Goal: Task Accomplishment & Management: Use online tool/utility

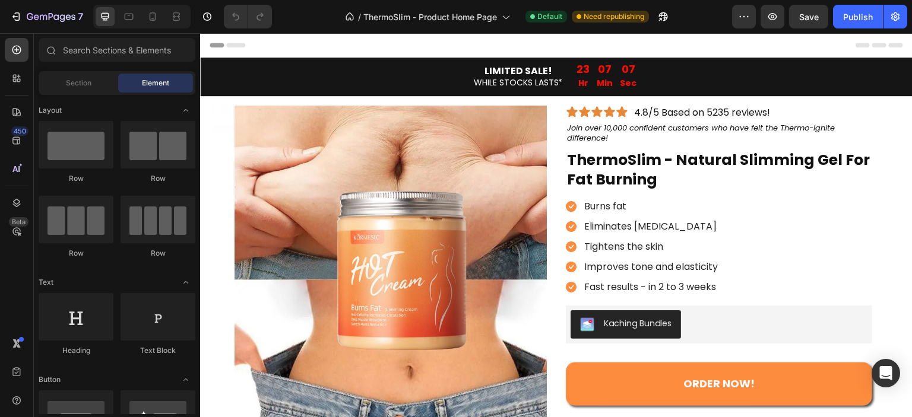
drag, startPoint x: 71, startPoint y: 78, endPoint x: 90, endPoint y: 150, distance: 74.3
click at [71, 78] on span "Section" at bounding box center [79, 83] width 26 height 11
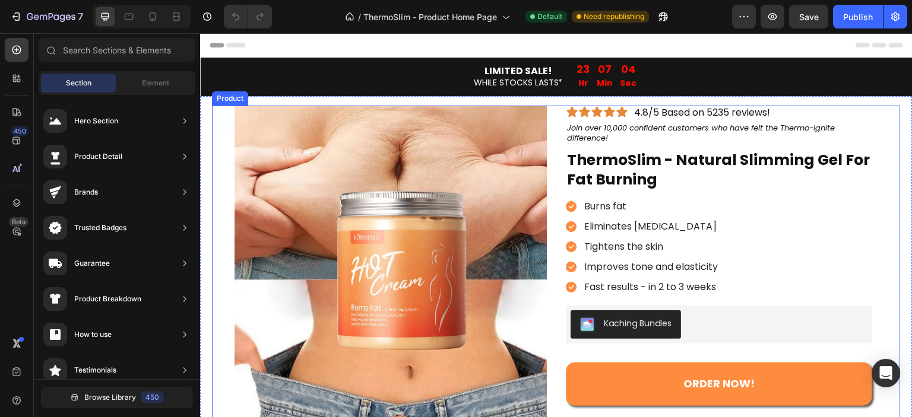
click at [546, 121] on div "Product Images Icon Icon Icon Icon Icon Icon List 4.8/5 Based on 5235 reviews! …" at bounding box center [556, 312] width 689 height 412
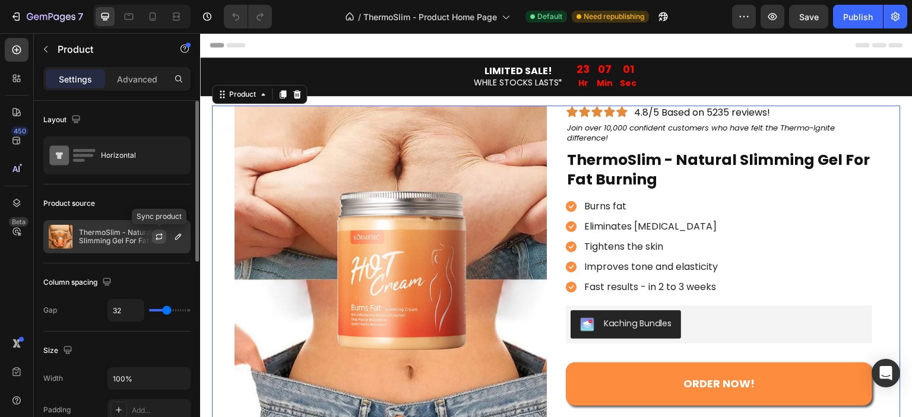
click at [162, 236] on icon "button" at bounding box center [159, 237] width 10 height 10
click at [172, 236] on button "button" at bounding box center [178, 237] width 14 height 14
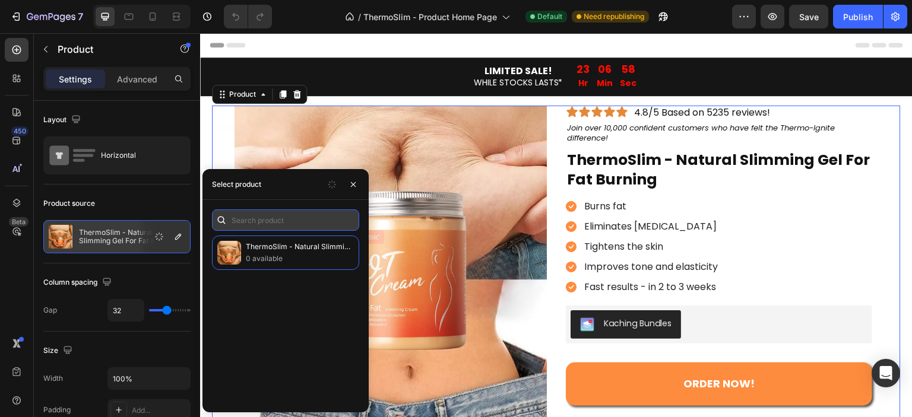
click at [306, 217] on input "text" at bounding box center [285, 220] width 147 height 21
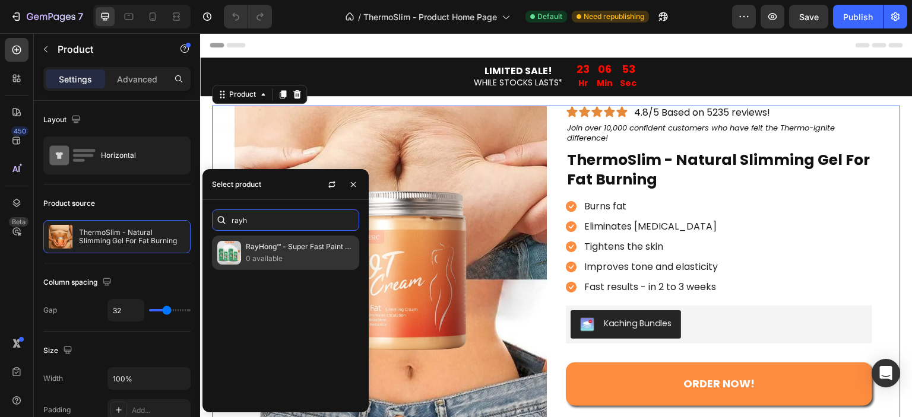
type input "rayh"
click at [315, 256] on p "0 available" at bounding box center [300, 259] width 108 height 12
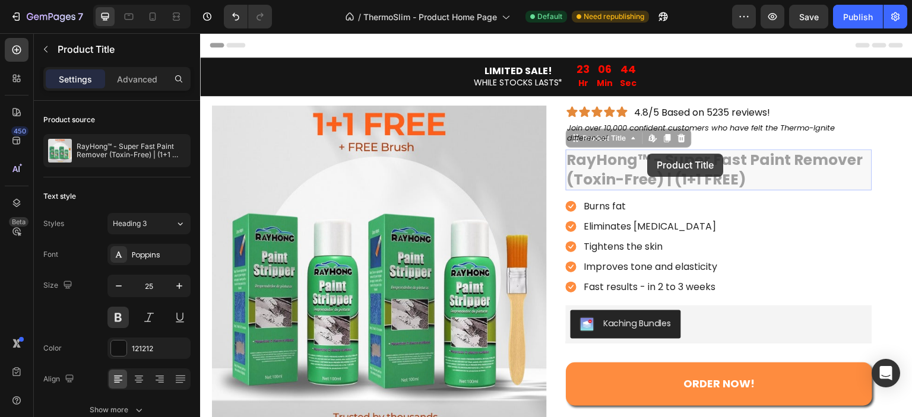
drag, startPoint x: 648, startPoint y: 154, endPoint x: 645, endPoint y: 140, distance: 14.4
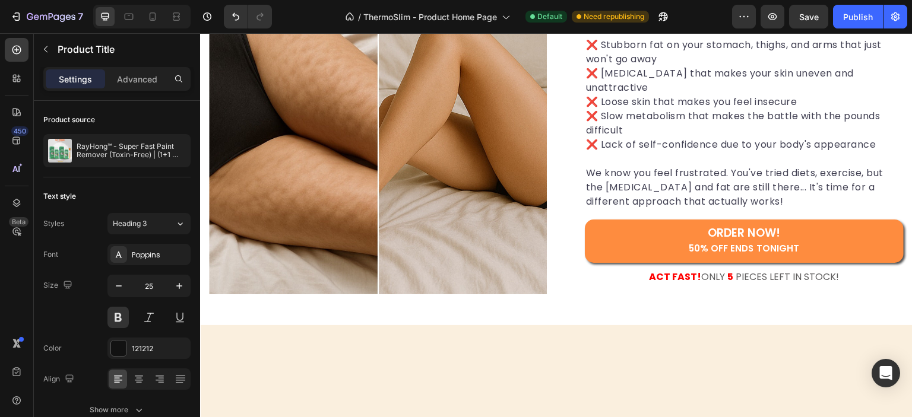
scroll to position [792, 0]
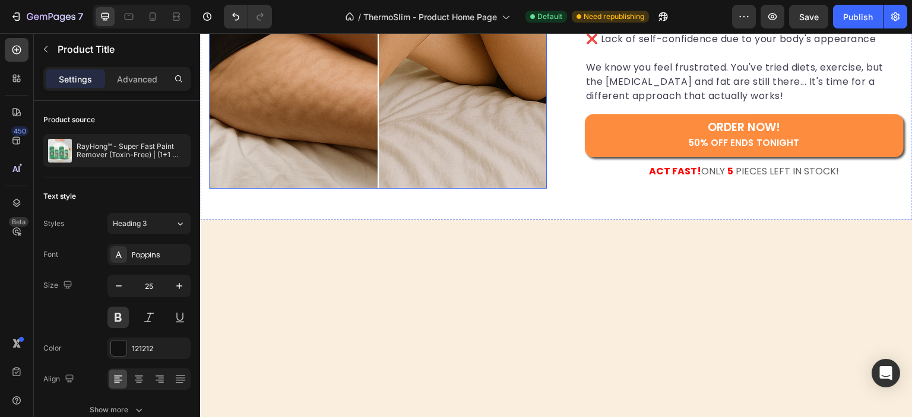
click at [462, 189] on img at bounding box center [378, 20] width 338 height 338
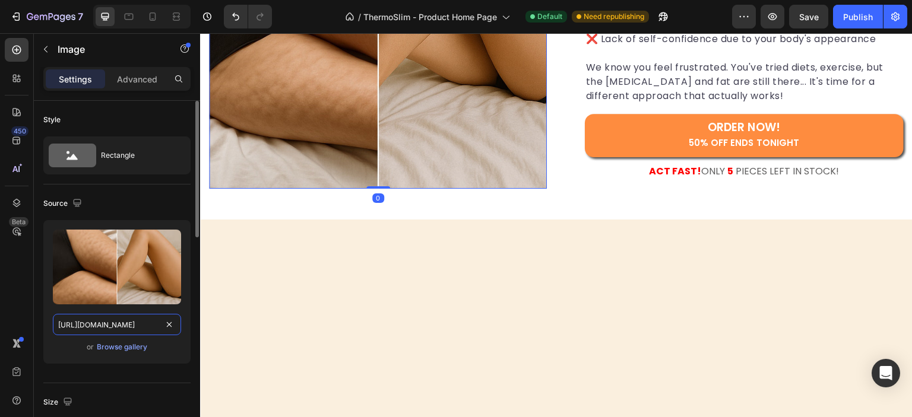
click at [143, 321] on input "[URL][DOMAIN_NAME]" at bounding box center [117, 324] width 128 height 21
paste input "[DOMAIN_NAME][URL]"
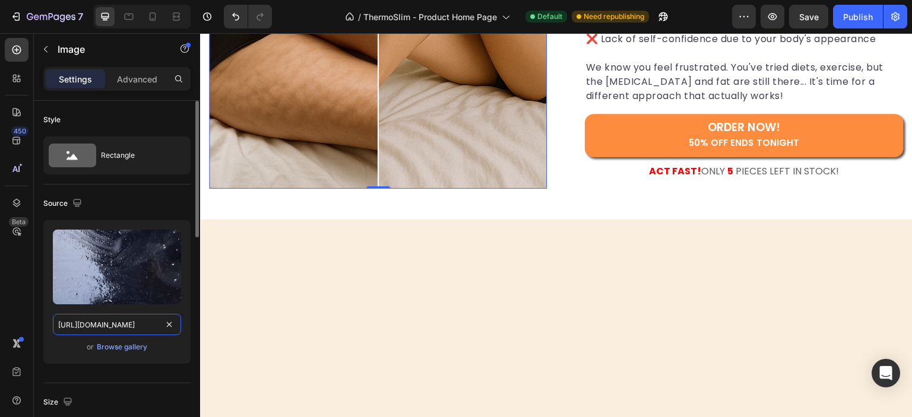
scroll to position [0, 125]
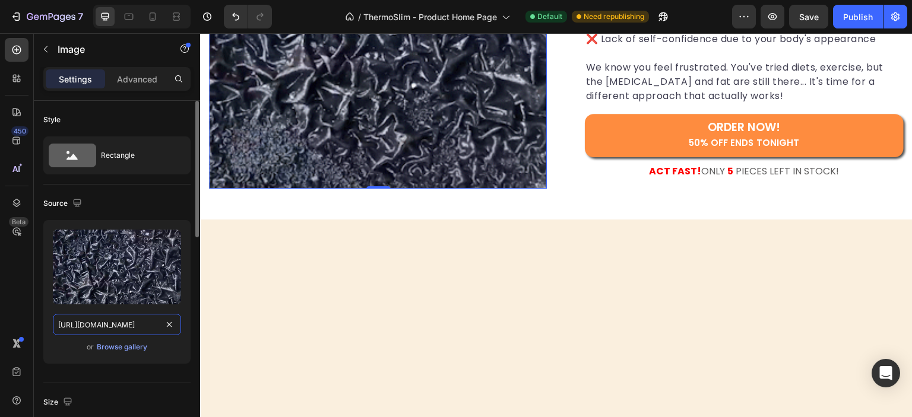
type input "[URL][DOMAIN_NAME]"
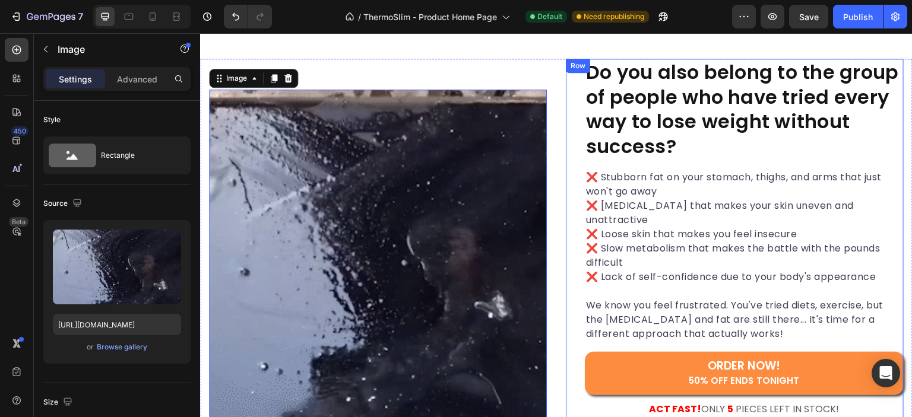
scroll to position [871, 0]
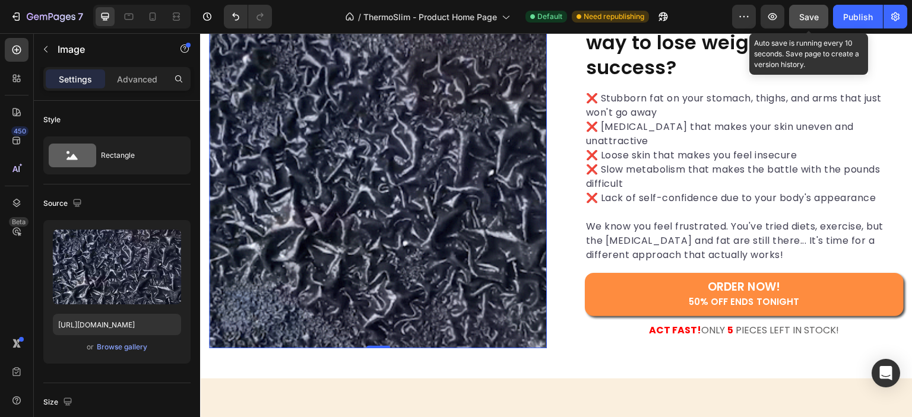
click at [819, 14] on span "Save" at bounding box center [809, 17] width 20 height 10
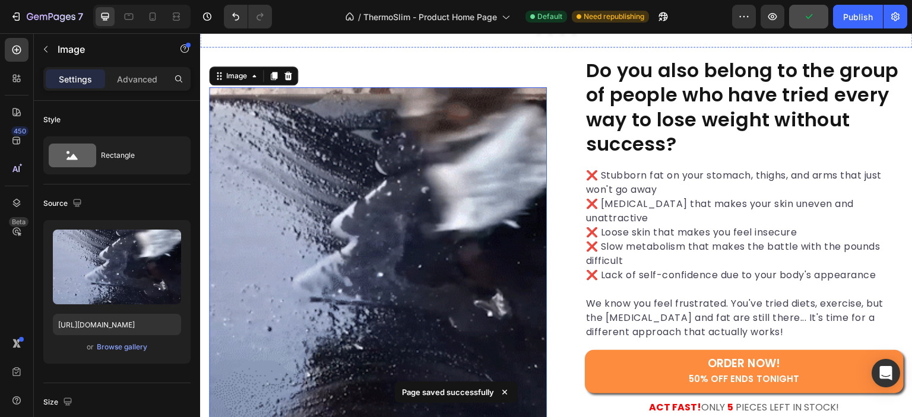
scroll to position [554, 0]
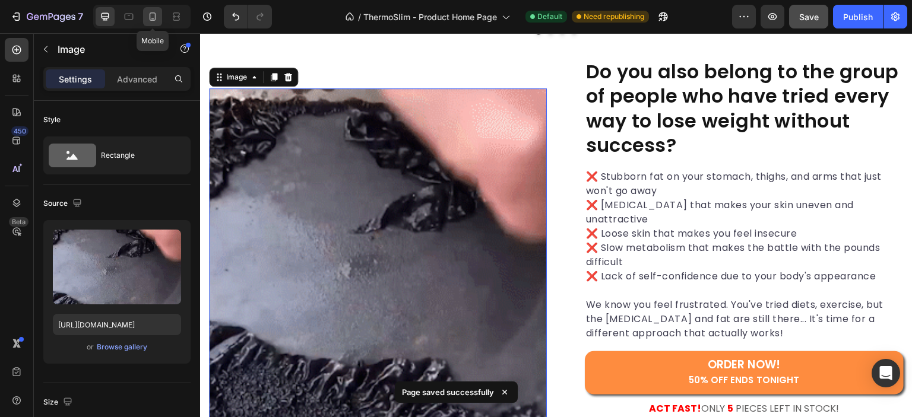
drag, startPoint x: 150, startPoint y: 9, endPoint x: 35, endPoint y: 32, distance: 117.5
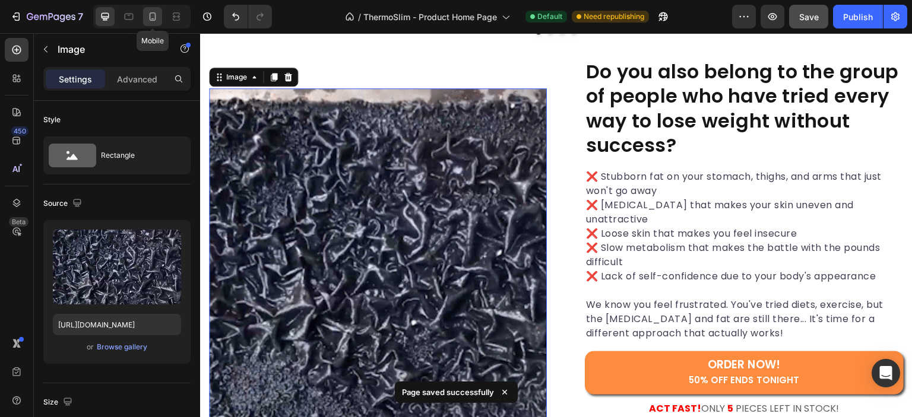
click at [150, 9] on div at bounding box center [152, 16] width 19 height 19
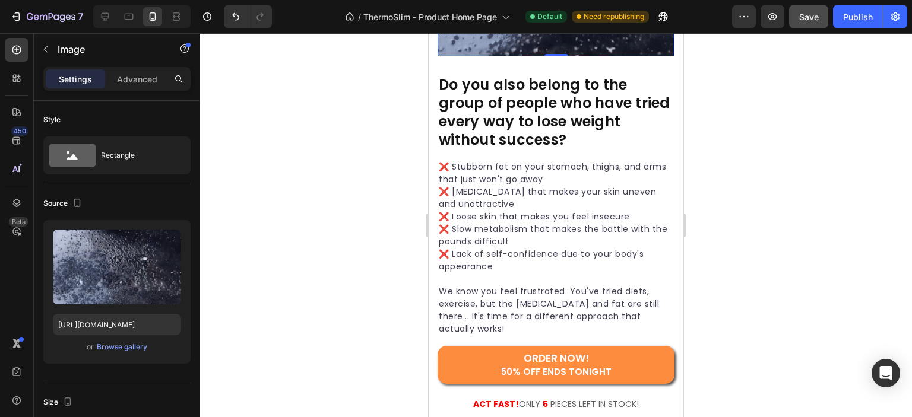
scroll to position [784, 0]
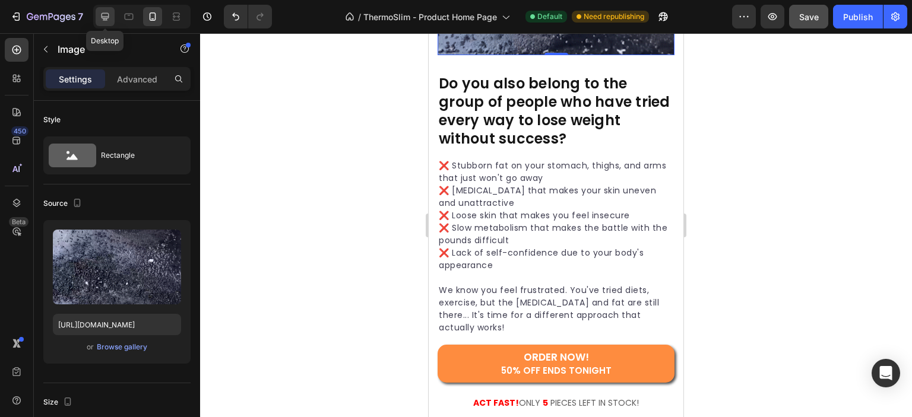
click at [113, 17] on div at bounding box center [105, 16] width 19 height 19
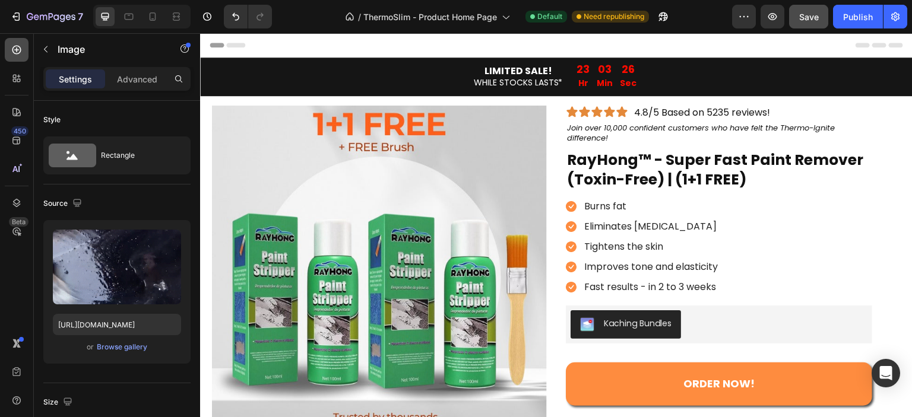
click at [17, 53] on icon at bounding box center [16, 50] width 9 height 9
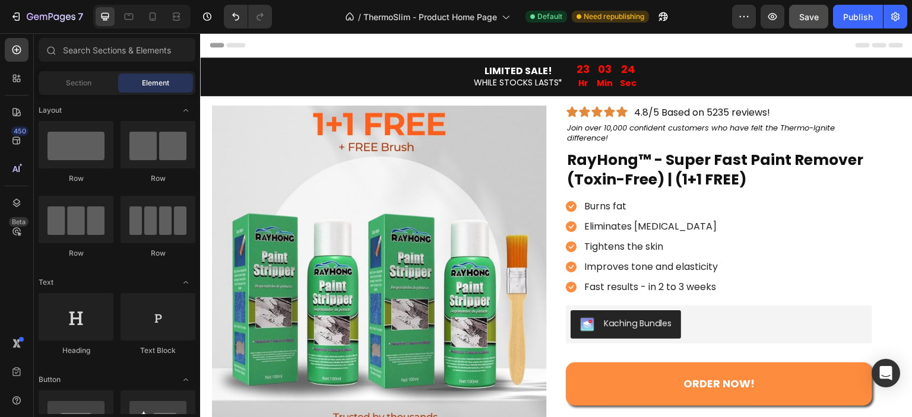
click at [82, 72] on div "Section Element" at bounding box center [117, 83] width 157 height 24
click at [81, 75] on div "Section" at bounding box center [78, 83] width 75 height 19
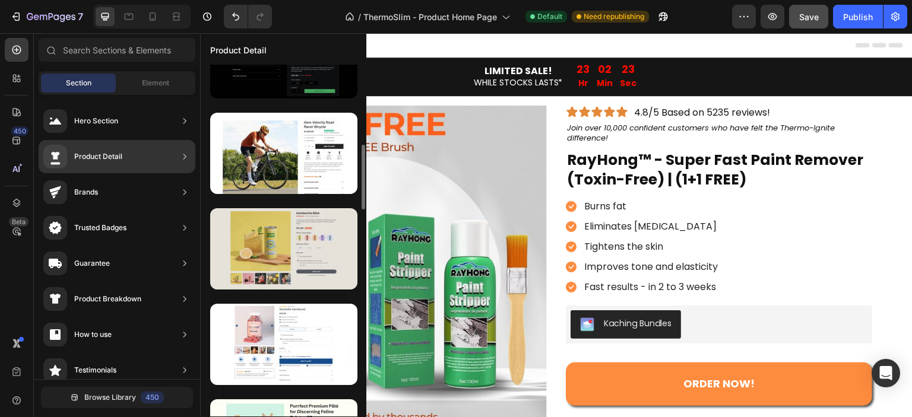
scroll to position [473, 0]
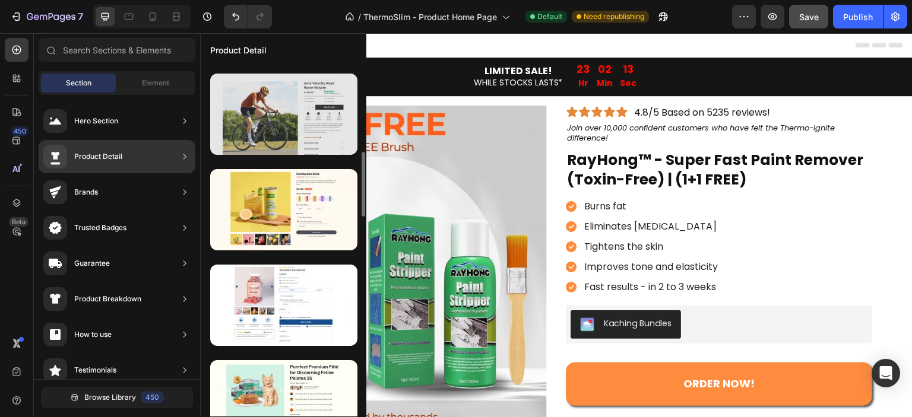
click at [310, 107] on div at bounding box center [283, 114] width 147 height 81
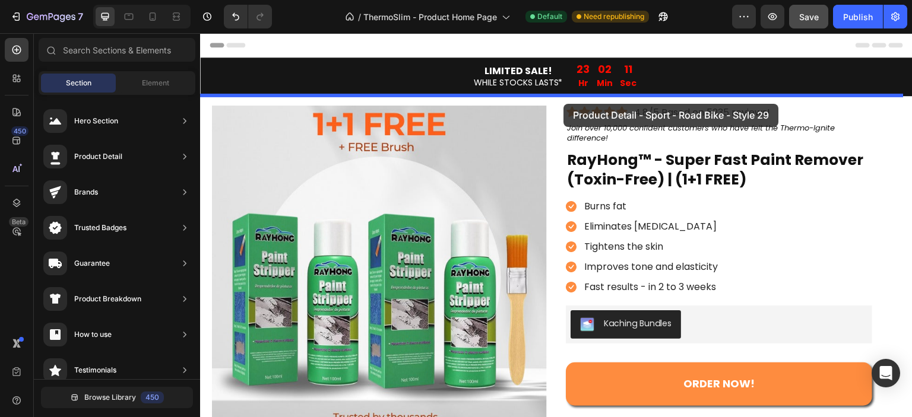
drag, startPoint x: 510, startPoint y: 140, endPoint x: 564, endPoint y: 104, distance: 65.1
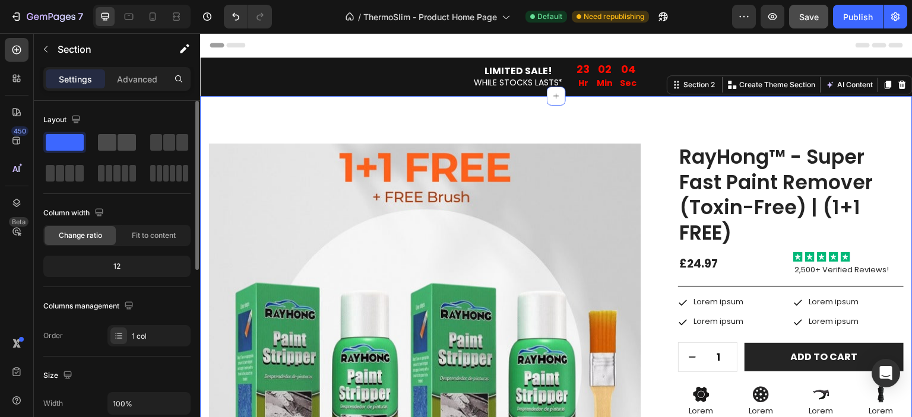
click at [121, 148] on span at bounding box center [127, 142] width 18 height 17
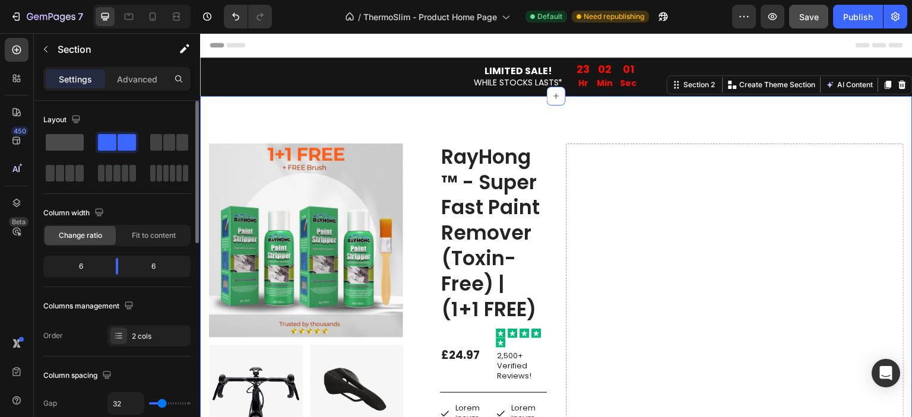
click at [50, 145] on span at bounding box center [65, 142] width 38 height 17
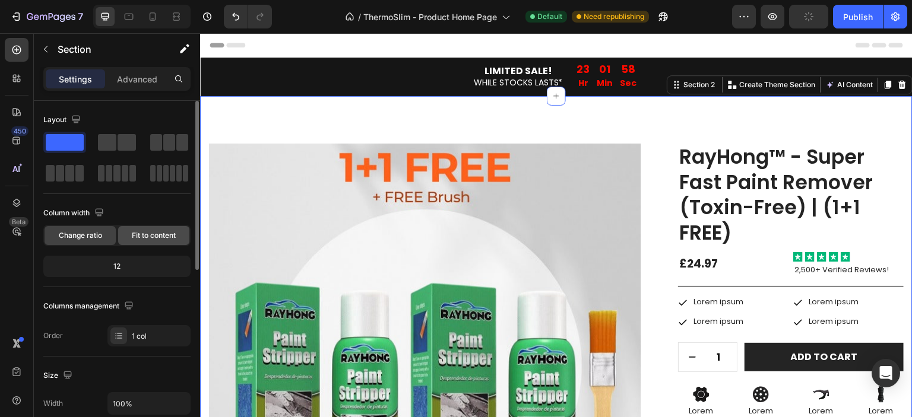
click at [143, 239] on span "Fit to content" at bounding box center [154, 235] width 44 height 11
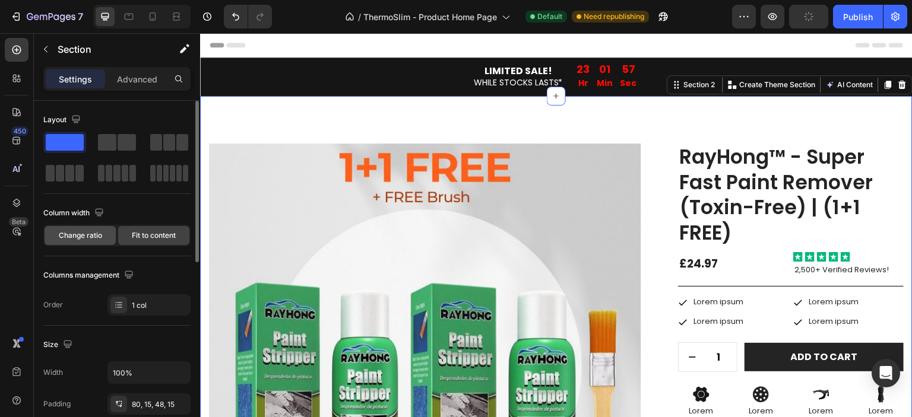
click at [97, 232] on span "Change ratio" at bounding box center [80, 235] width 43 height 11
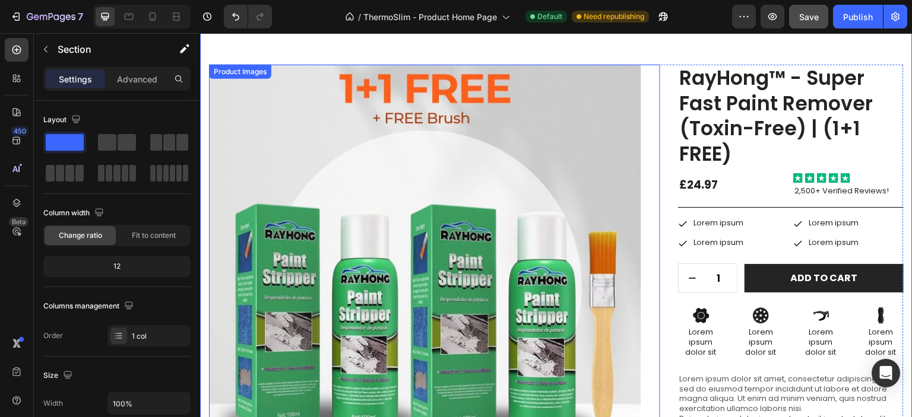
scroll to position [0, 0]
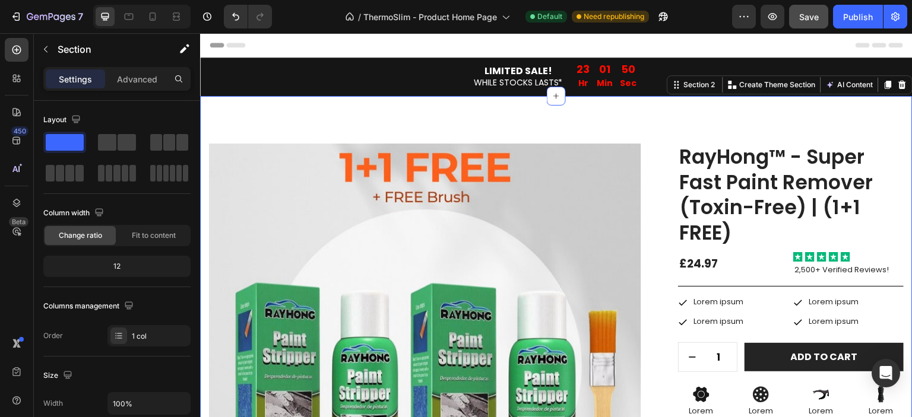
click at [899, 85] on icon at bounding box center [903, 84] width 8 height 8
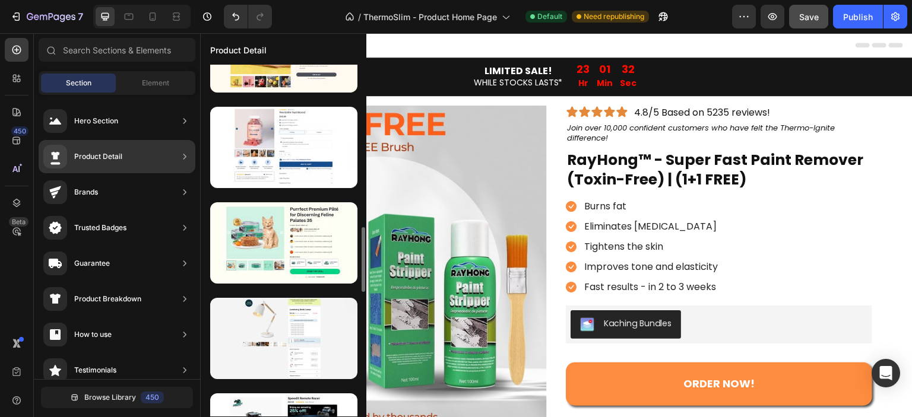
scroll to position [670, 0]
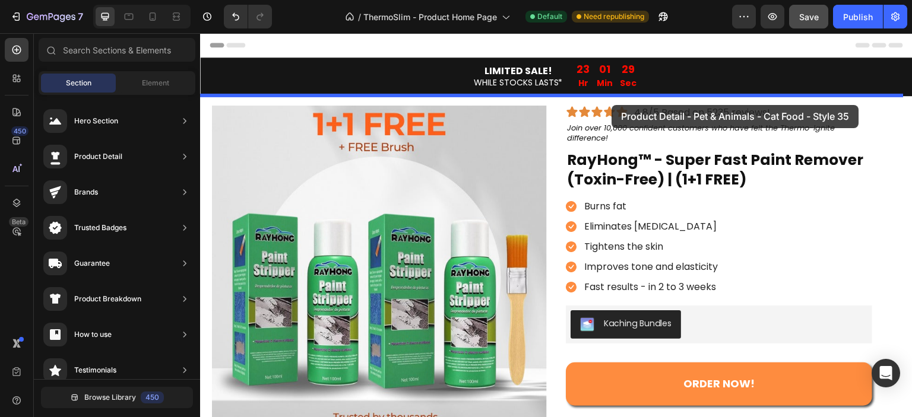
drag, startPoint x: 477, startPoint y: 213, endPoint x: 612, endPoint y: 105, distance: 172.4
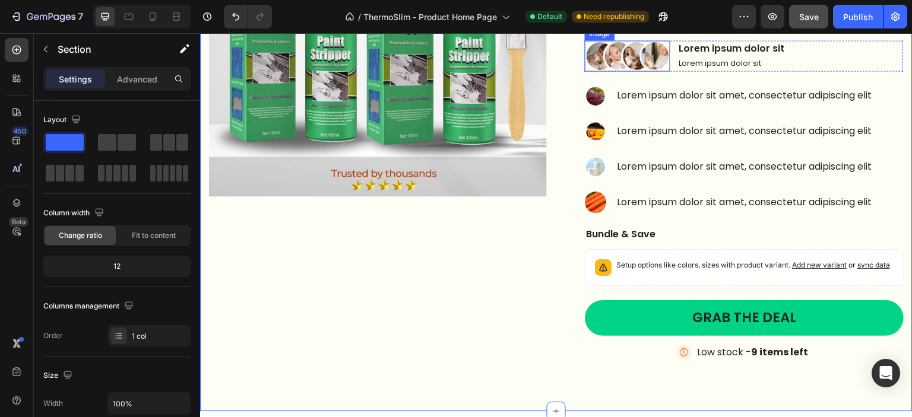
scroll to position [297, 0]
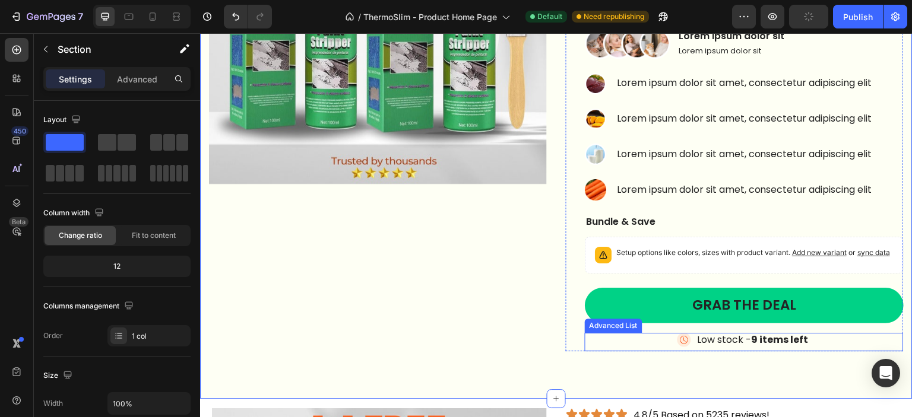
click at [841, 347] on div "Image Low stock - 9 items left Text Block" at bounding box center [744, 342] width 319 height 18
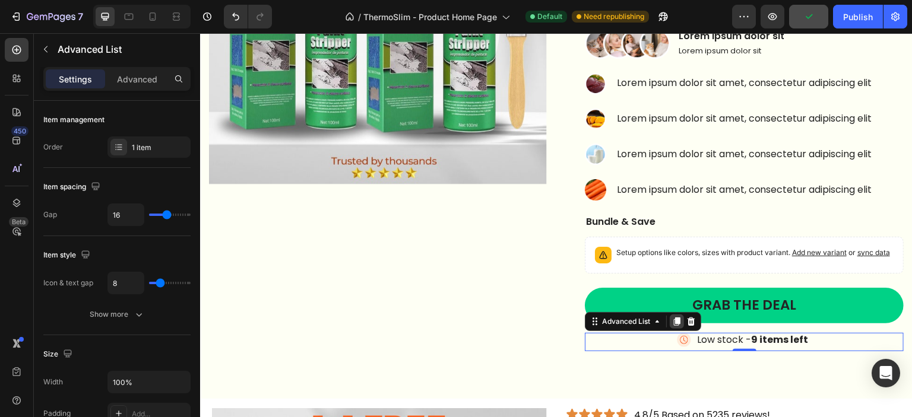
click at [674, 326] on icon at bounding box center [677, 322] width 7 height 8
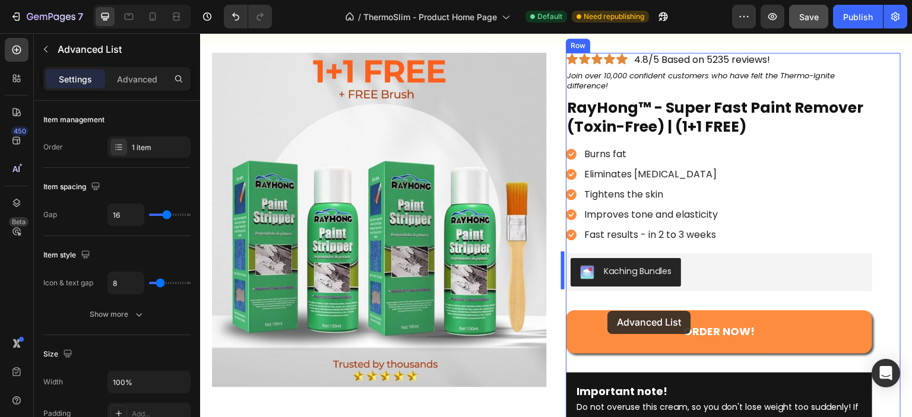
scroll to position [694, 0]
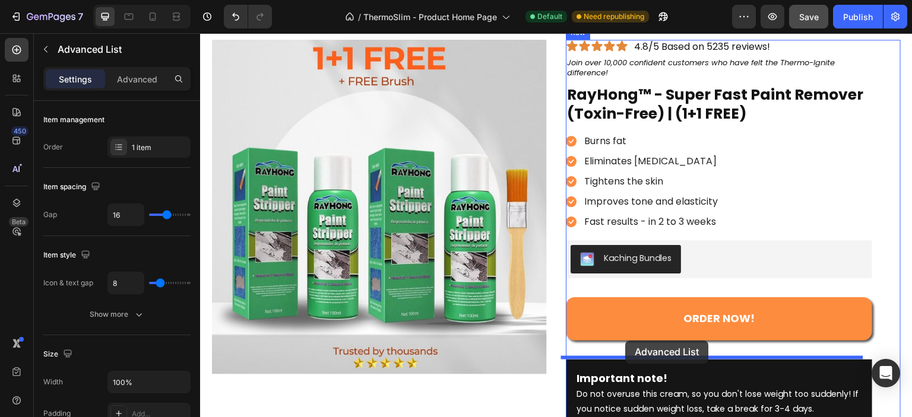
drag, startPoint x: 588, startPoint y: 230, endPoint x: 626, endPoint y: 341, distance: 116.6
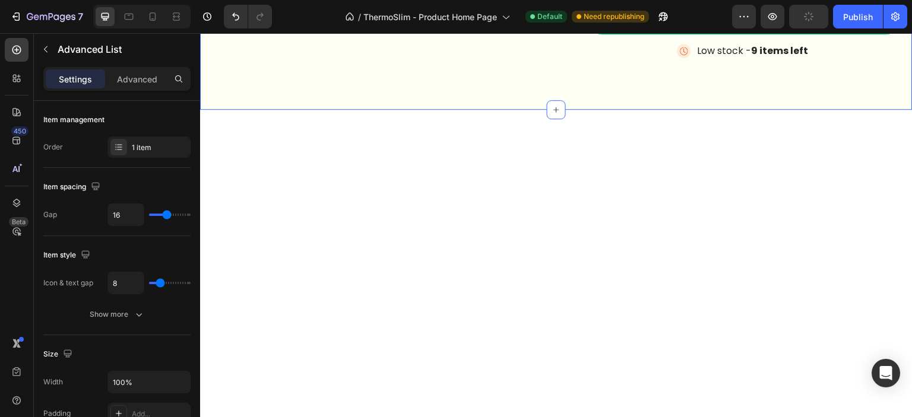
scroll to position [0, 0]
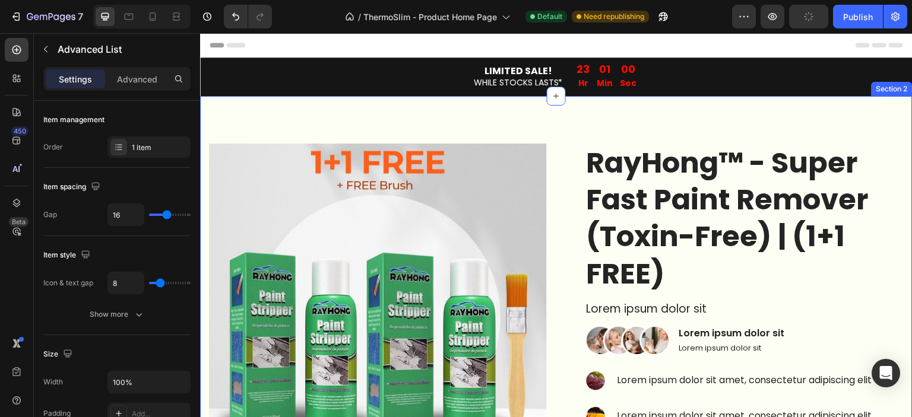
click at [796, 120] on div "Product Images RayHong™ - Super Fast Paint Remover (Toxin-Free) | (1+1 FREE) Pr…" at bounding box center [556, 396] width 713 height 600
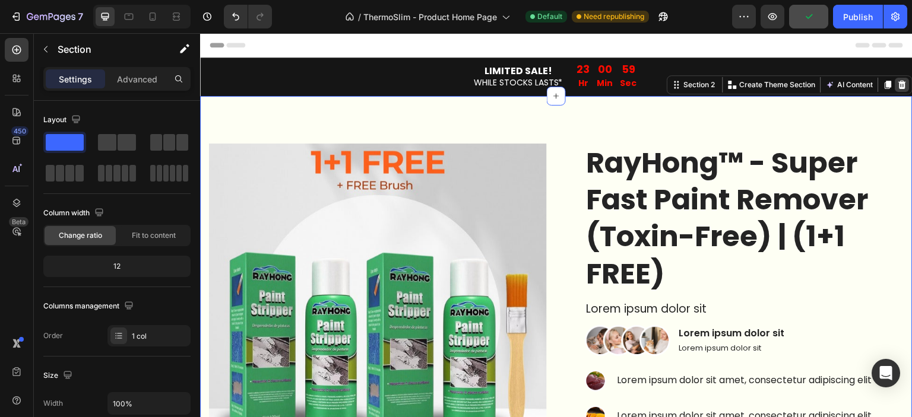
click at [898, 84] on icon at bounding box center [903, 85] width 10 height 10
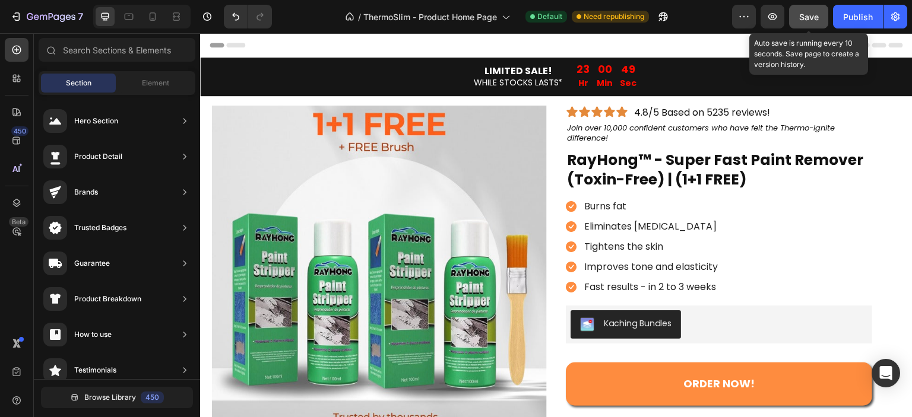
click at [800, 21] on span "Save" at bounding box center [809, 17] width 20 height 10
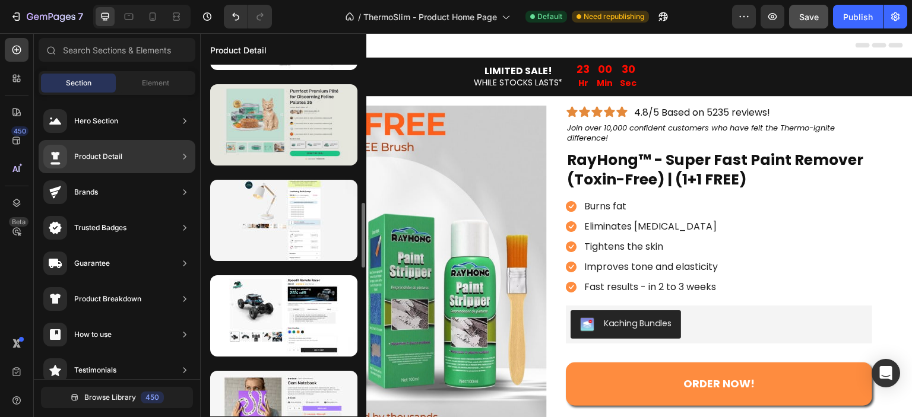
scroll to position [867, 0]
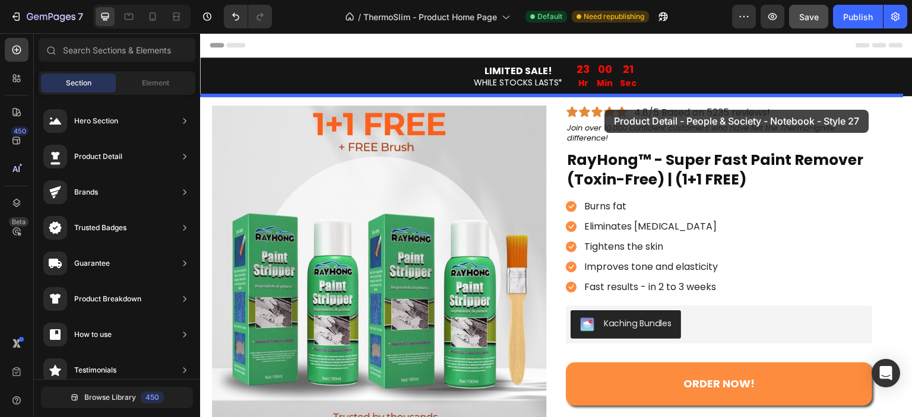
drag, startPoint x: 495, startPoint y: 312, endPoint x: 605, endPoint y: 110, distance: 230.1
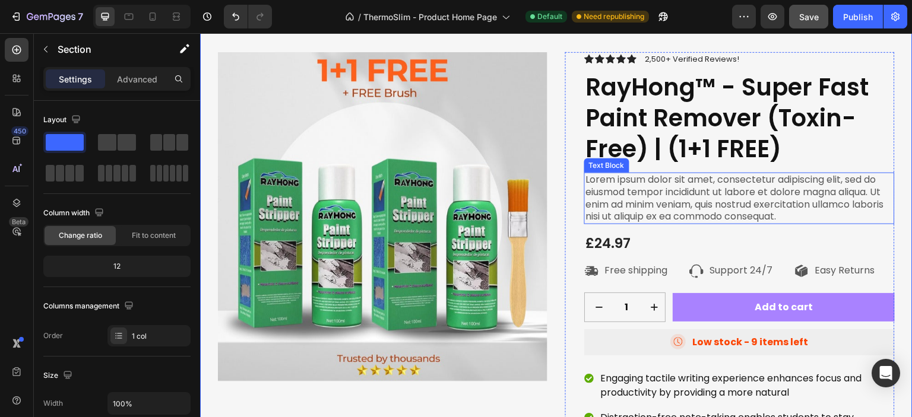
scroll to position [100, 0]
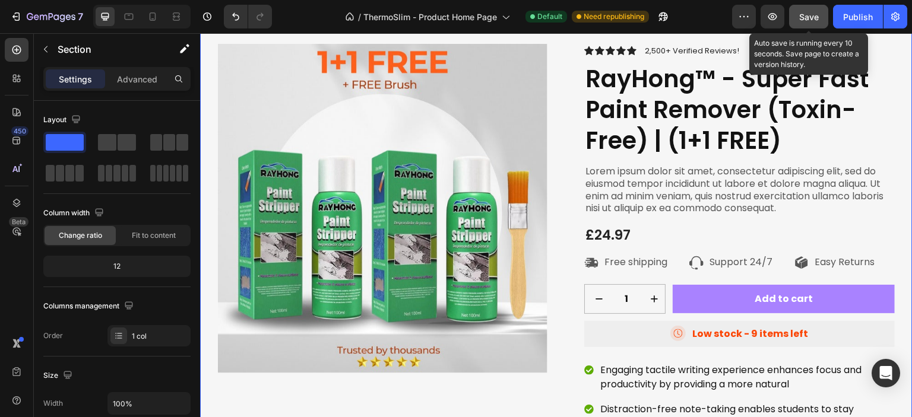
click at [809, 23] on div "Save" at bounding box center [809, 17] width 20 height 12
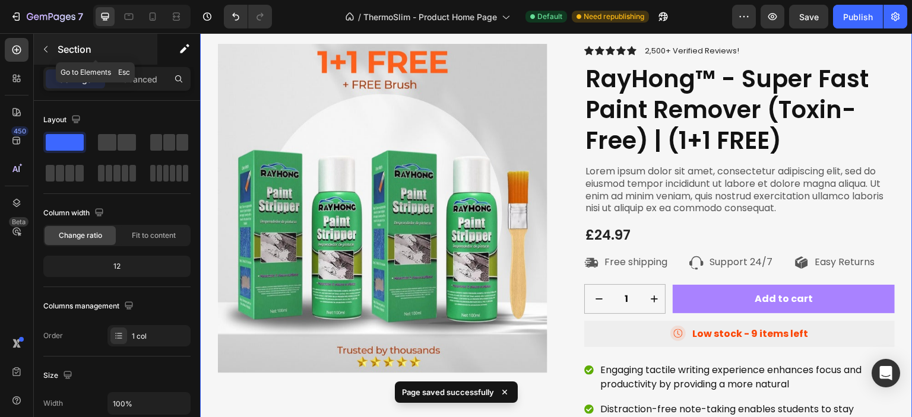
click at [47, 47] on icon "button" at bounding box center [46, 50] width 10 height 10
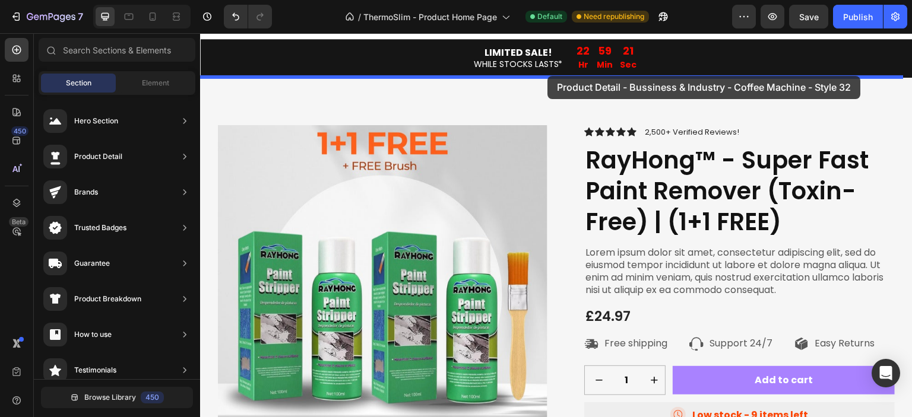
scroll to position [0, 0]
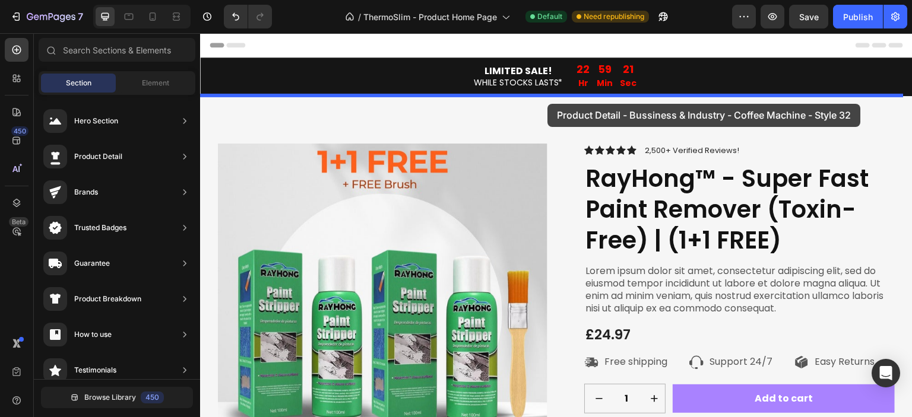
drag, startPoint x: 488, startPoint y: 278, endPoint x: 547, endPoint y: 104, distance: 184.6
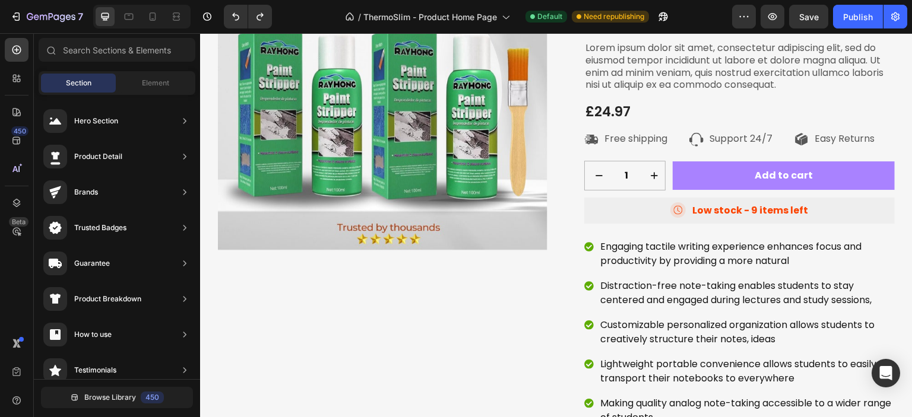
scroll to position [119, 0]
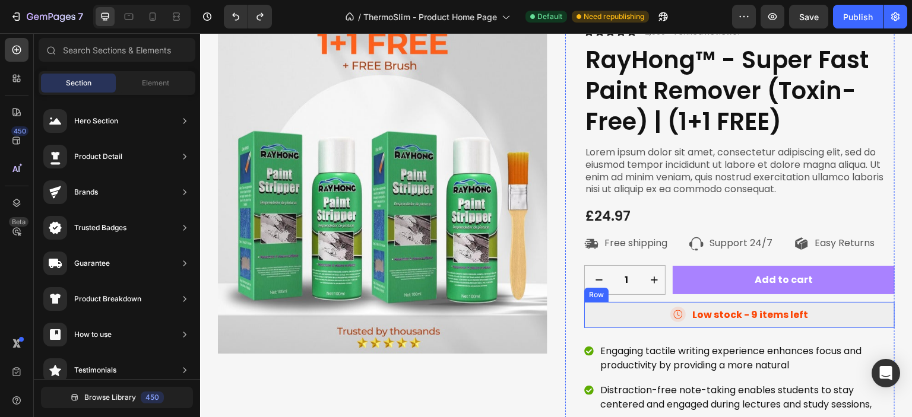
click at [825, 316] on div "Icon Low stock - 9 items left Text Block Row" at bounding box center [739, 315] width 311 height 26
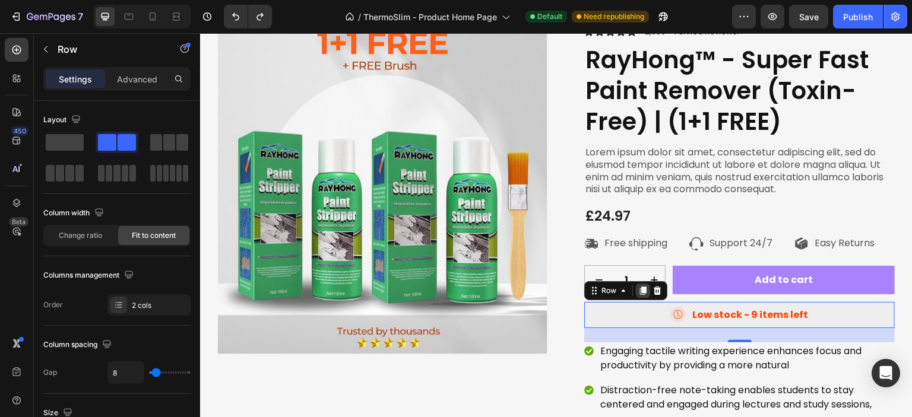
click at [638, 295] on icon at bounding box center [643, 291] width 10 height 10
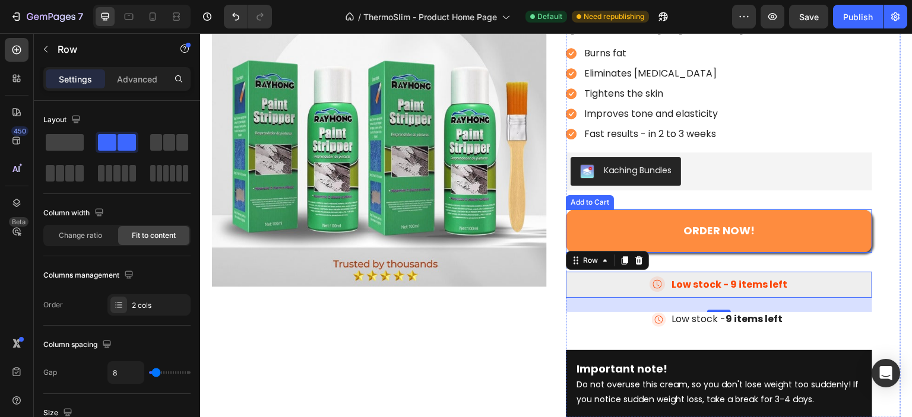
scroll to position [792, 0]
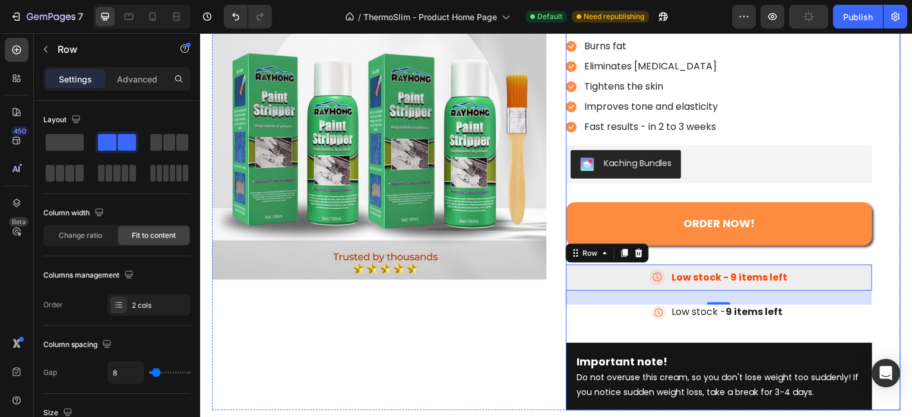
click at [885, 265] on div "Icon Icon Icon Icon Icon Icon List 4.8/5 Based on 5235 reviews! Text Block Row …" at bounding box center [733, 178] width 335 height 466
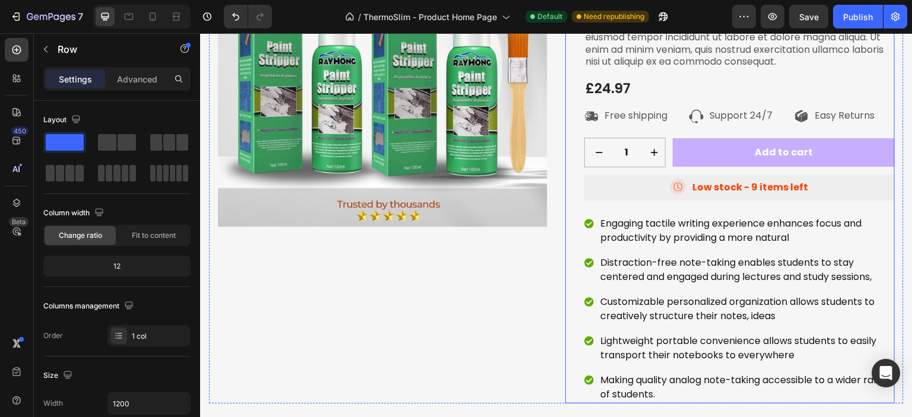
scroll to position [238, 0]
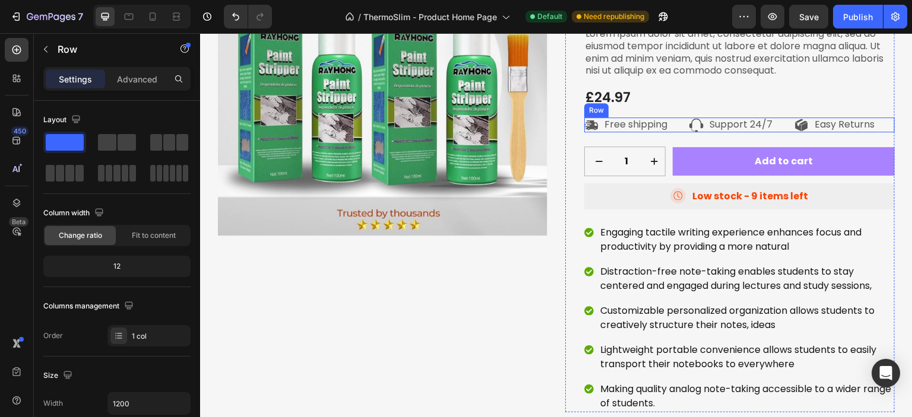
click at [679, 119] on div "Icon Free shipping Text Block Row Icon Support 24/7 Text Block Row Icon Easy Re…" at bounding box center [739, 125] width 311 height 15
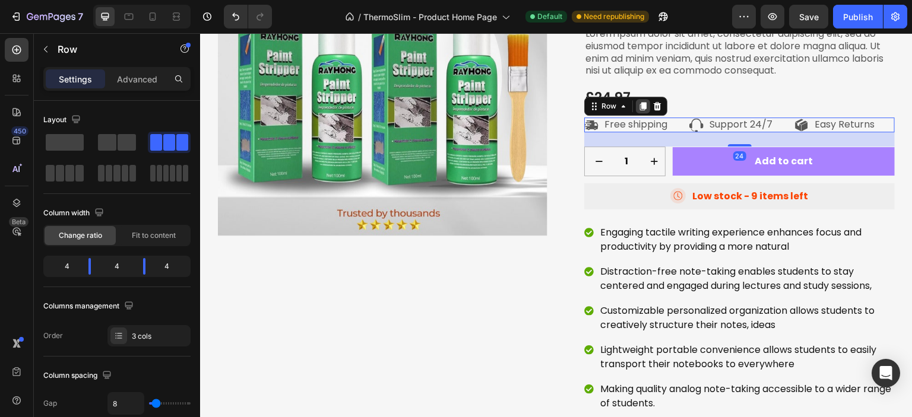
click at [640, 105] on icon at bounding box center [643, 106] width 7 height 8
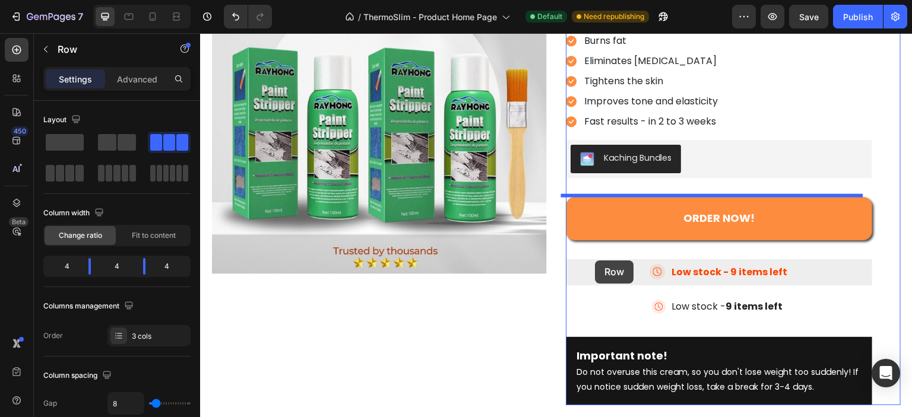
scroll to position [792, 0]
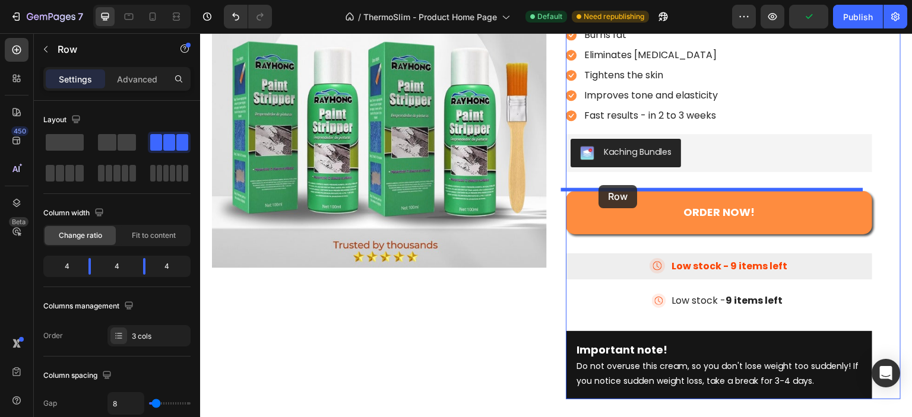
drag, startPoint x: 594, startPoint y: 137, endPoint x: 599, endPoint y: 185, distance: 48.9
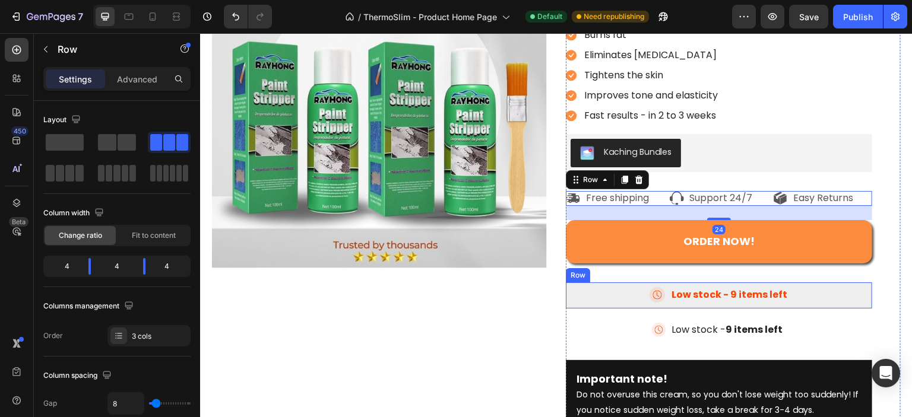
scroll to position [713, 0]
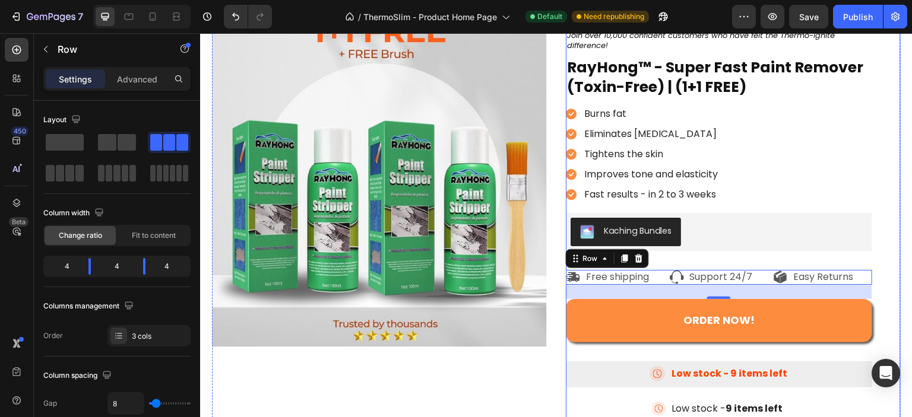
click at [882, 265] on div "Icon Icon Icon Icon Icon Icon List 4.8/5 Based on 5235 reviews! Text Block Row …" at bounding box center [733, 259] width 335 height 495
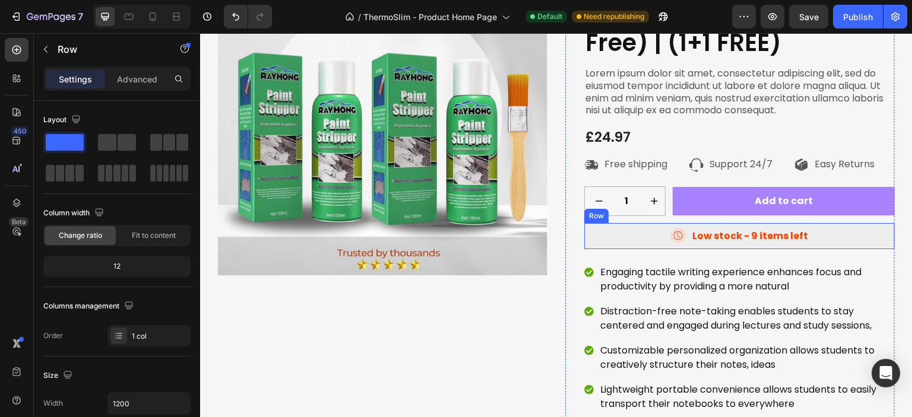
scroll to position [238, 0]
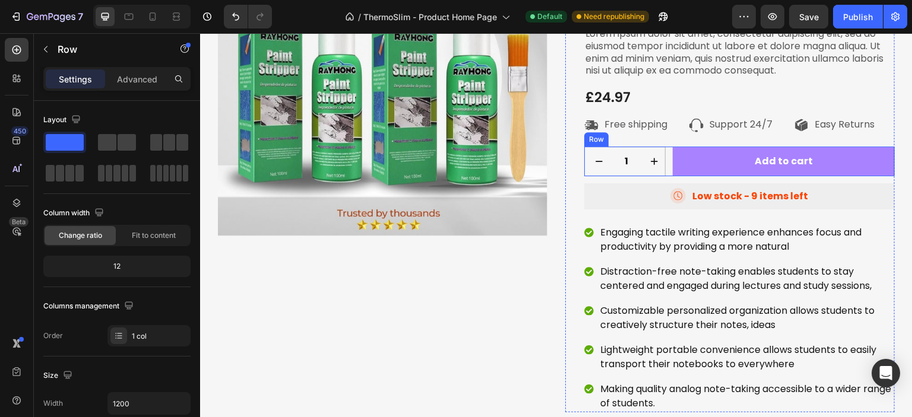
click at [665, 149] on div "1 Product Quantity Row Add to cart Add to Cart Row" at bounding box center [739, 162] width 311 height 30
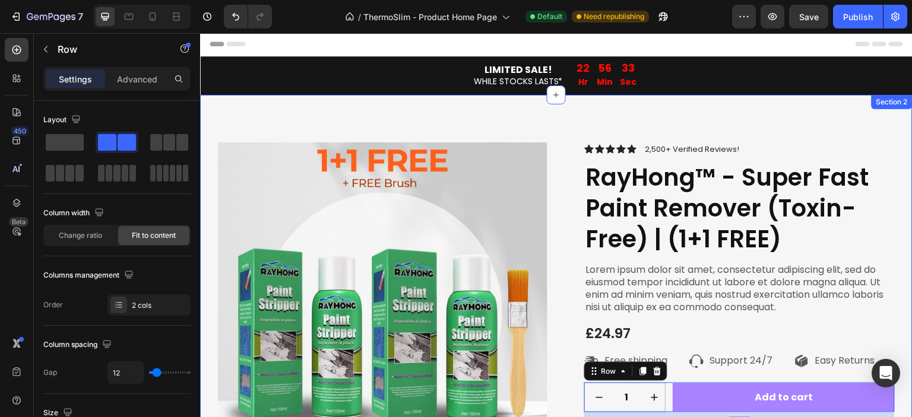
scroll to position [0, 0]
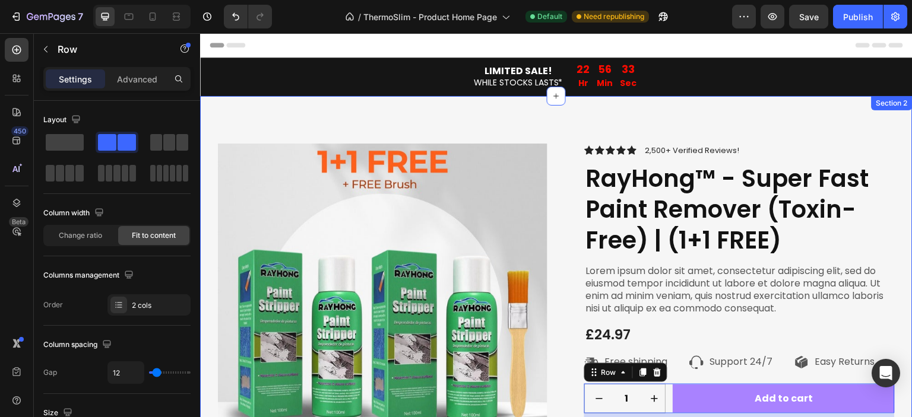
click at [834, 107] on div "Product Images Icon Icon Icon Icon Icon Icon List 2,500+ Verified Reviews! Text…" at bounding box center [556, 392] width 713 height 592
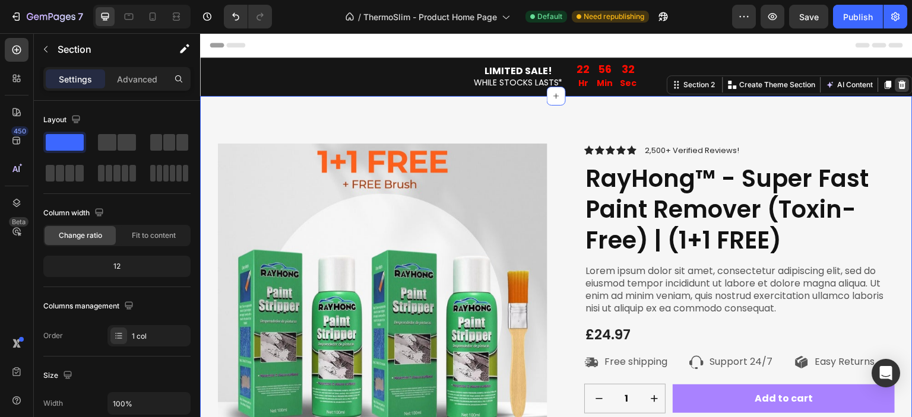
click at [898, 85] on icon at bounding box center [903, 85] width 10 height 10
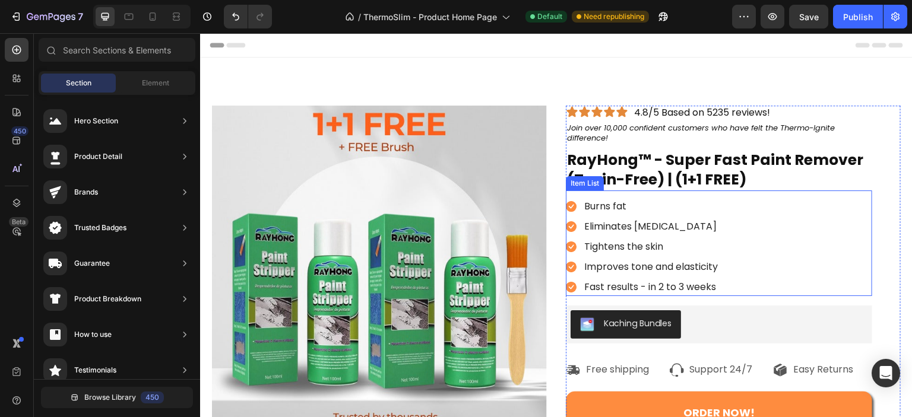
scroll to position [119, 0]
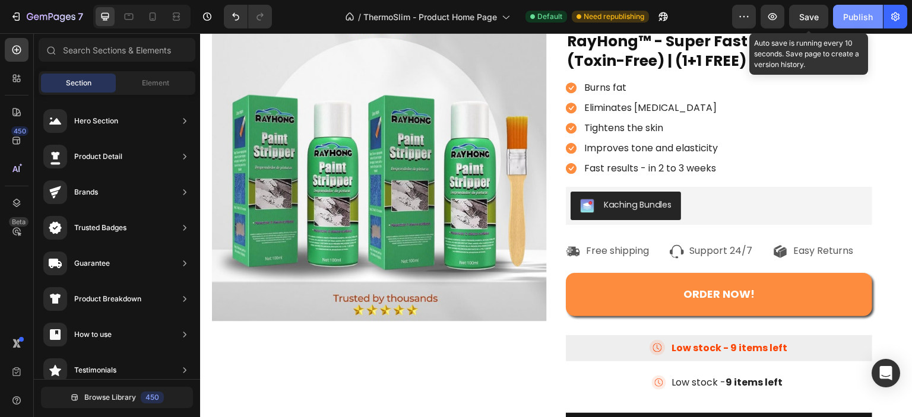
click at [850, 19] on div "Publish" at bounding box center [858, 17] width 30 height 12
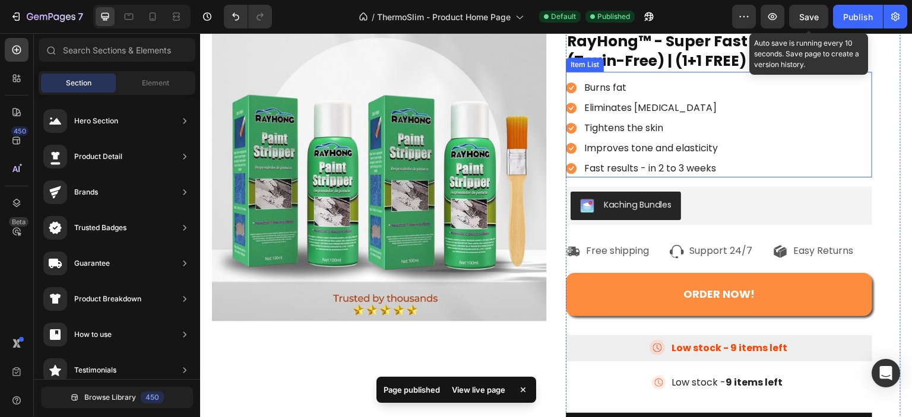
scroll to position [0, 0]
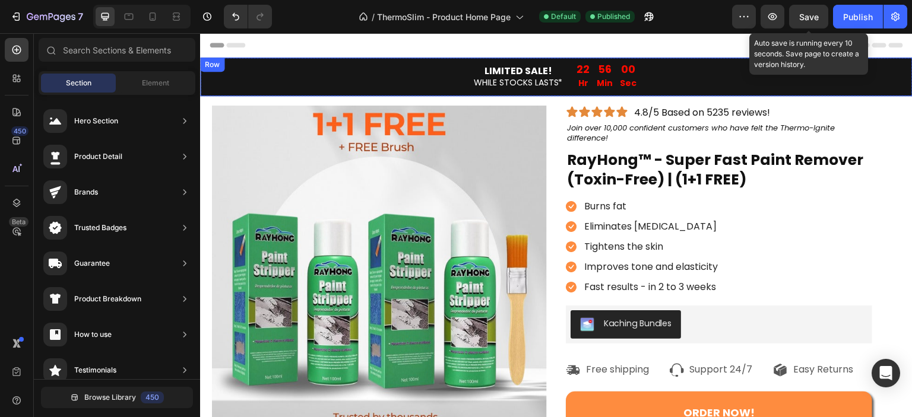
click at [204, 77] on div "LIMITED SALE! WHILE STOCKS LASTS* Text Block 22 Hr 56 Min 00 Sec Countdown Time…" at bounding box center [556, 77] width 713 height 39
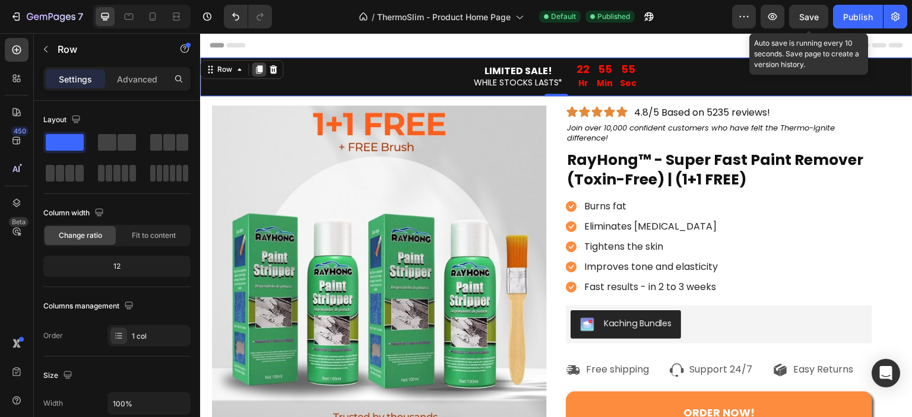
click at [254, 72] on icon at bounding box center [259, 70] width 10 height 10
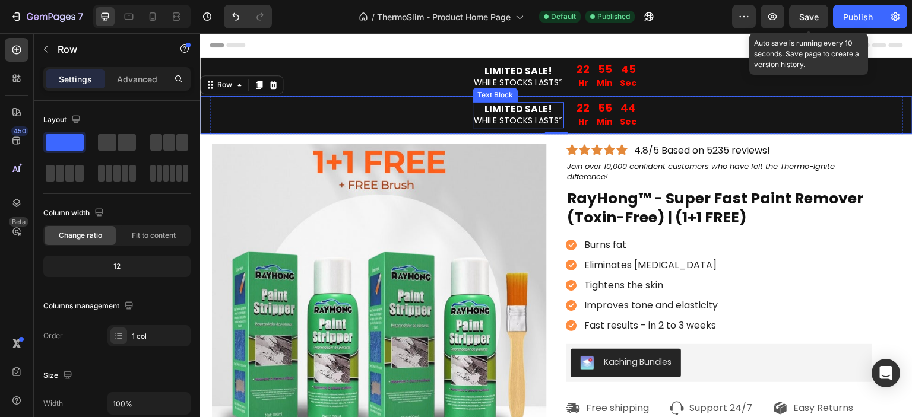
click at [507, 124] on span "WHILE STOCKS LASTS*" at bounding box center [518, 121] width 89 height 12
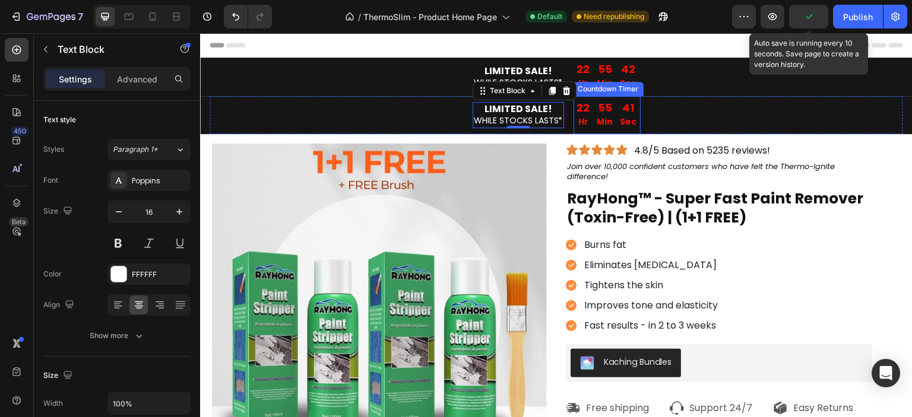
click at [603, 118] on p "Min" at bounding box center [605, 122] width 16 height 15
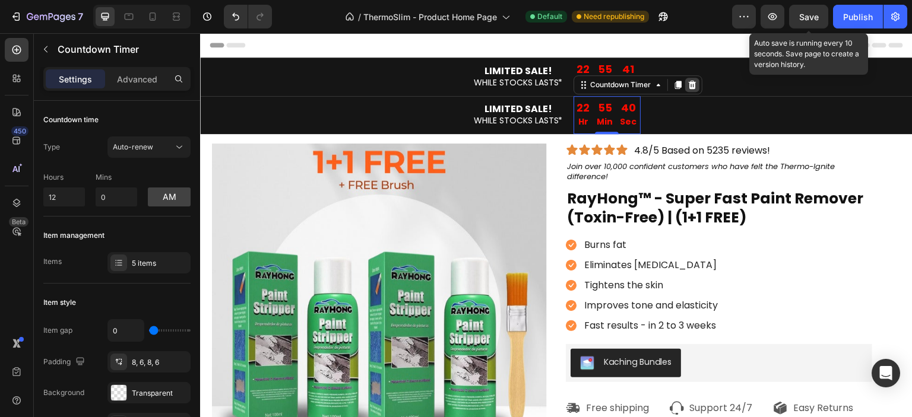
click at [688, 84] on icon at bounding box center [693, 85] width 10 height 10
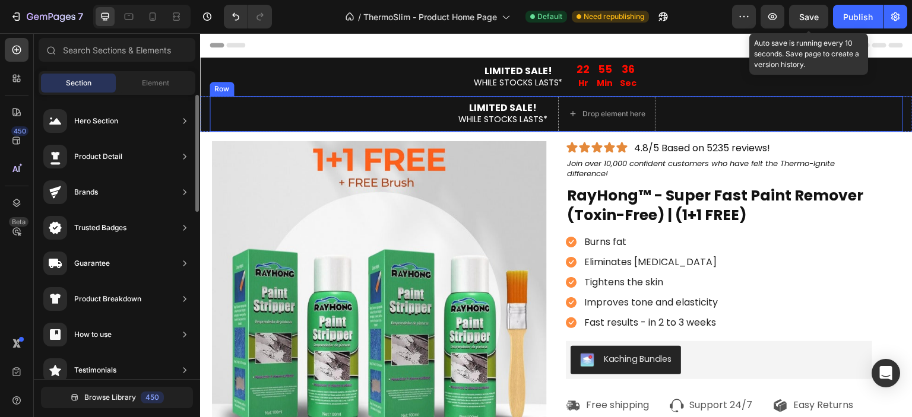
click at [421, 114] on div "LIMITED SALE! WHILE STOCKS LASTS* Text Block Drop element here Row" at bounding box center [557, 114] width 694 height 36
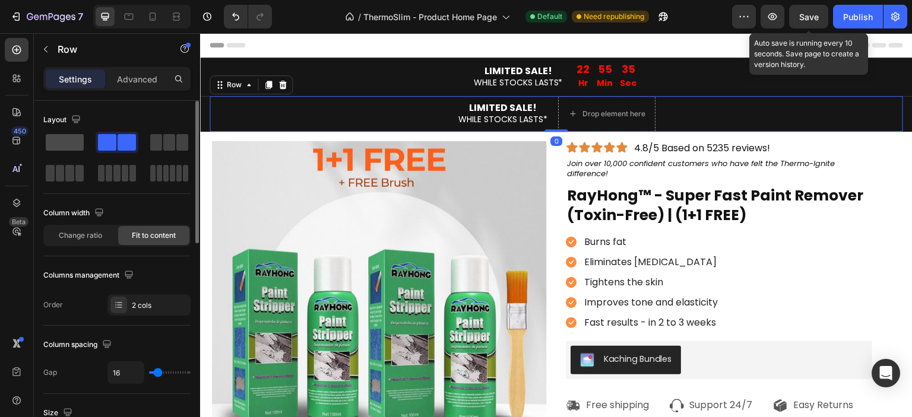
click at [52, 143] on span at bounding box center [65, 142] width 38 height 17
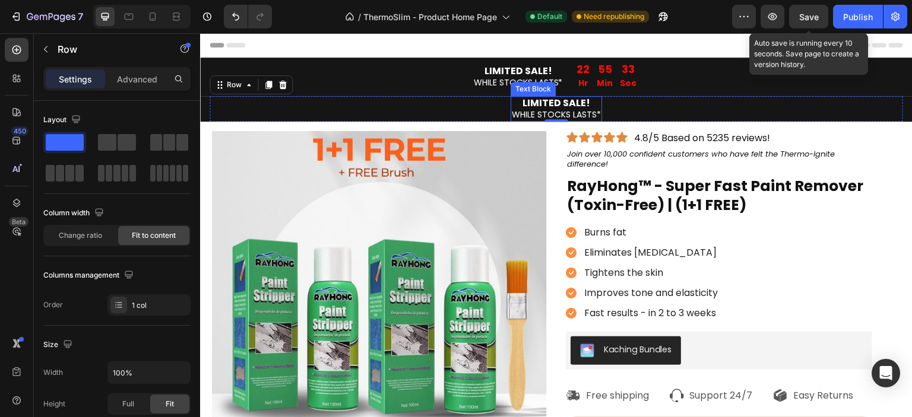
click at [531, 102] on strong "LIMITED SALE!" at bounding box center [557, 103] width 68 height 14
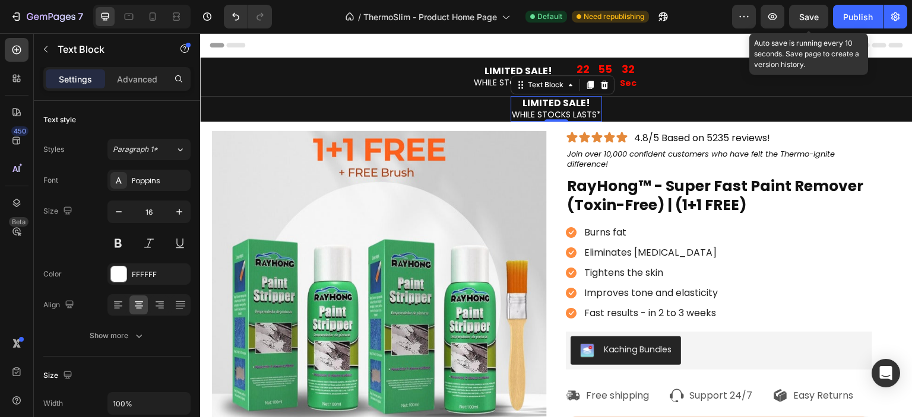
click at [531, 102] on strong "LIMITED SALE!" at bounding box center [557, 103] width 68 height 14
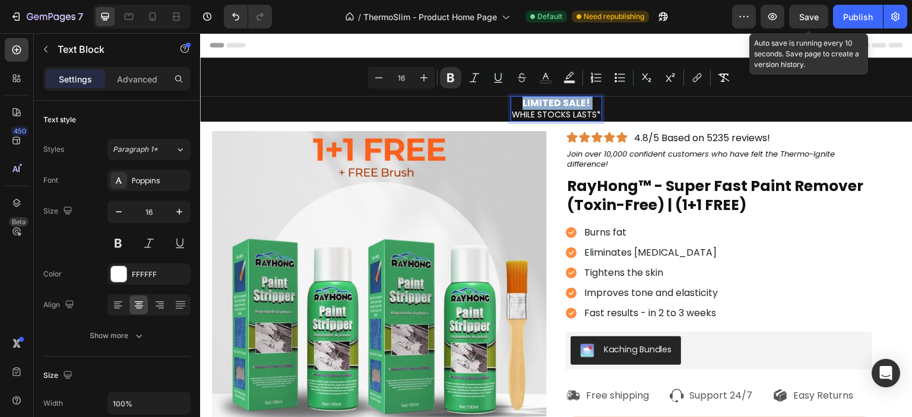
click at [531, 102] on strong "LIMITED SALE!" at bounding box center [557, 103] width 68 height 14
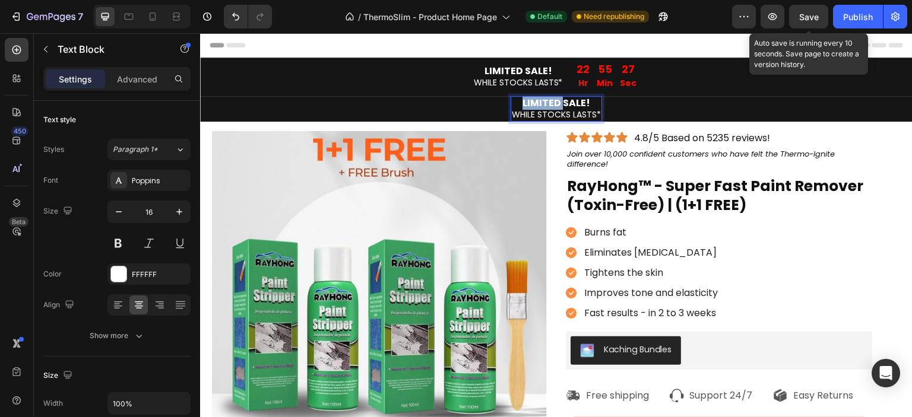
click at [531, 102] on strong "LIMITED SALE!" at bounding box center [557, 103] width 68 height 14
click at [571, 100] on p "END ⁠⁠⁠⁠⁠⁠⁠ WHILE STOCKS LASTS*" at bounding box center [556, 108] width 89 height 23
drag, startPoint x: 591, startPoint y: 114, endPoint x: 511, endPoint y: 120, distance: 80.4
click at [512, 119] on span "WHILE STOCKS LASTS*" at bounding box center [556, 115] width 89 height 12
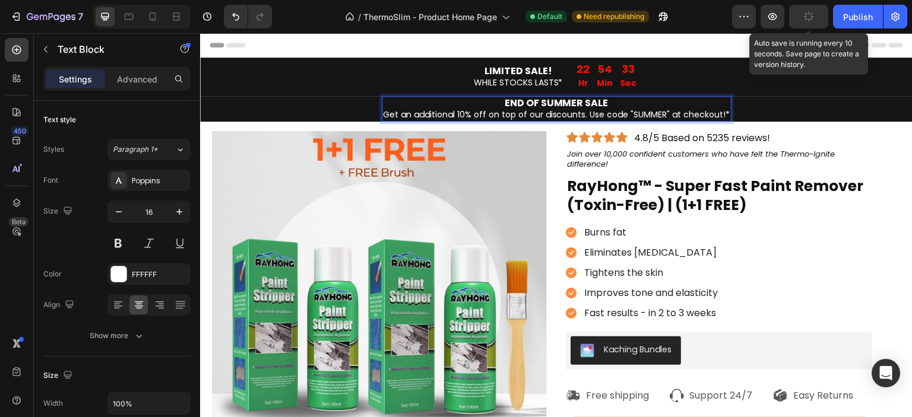
click at [486, 114] on span "Get an additional 10% off on top of our discounts. Use code "SUMMER" at checkou…" at bounding box center [556, 115] width 347 height 12
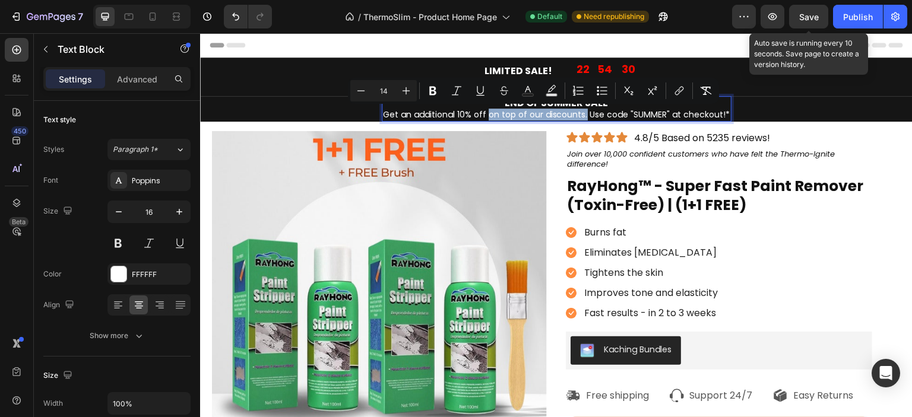
drag, startPoint x: 486, startPoint y: 114, endPoint x: 581, endPoint y: 118, distance: 95.7
click at [581, 118] on span "Get an additional 10% off on top of our discounts. Use code "SUMMER" at checkou…" at bounding box center [556, 115] width 347 height 12
click at [486, 87] on button "Underline" at bounding box center [480, 90] width 21 height 21
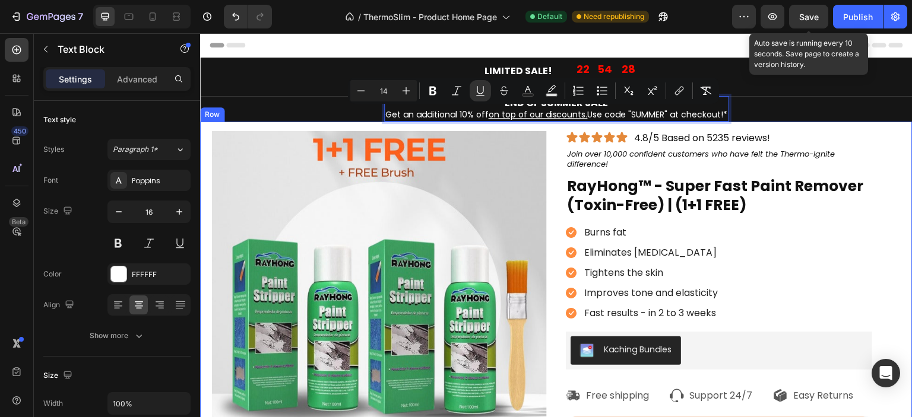
click at [590, 116] on span "Get an additional 10% off on top of our discounts. Use code "SUMMER" at checkou…" at bounding box center [556, 115] width 343 height 12
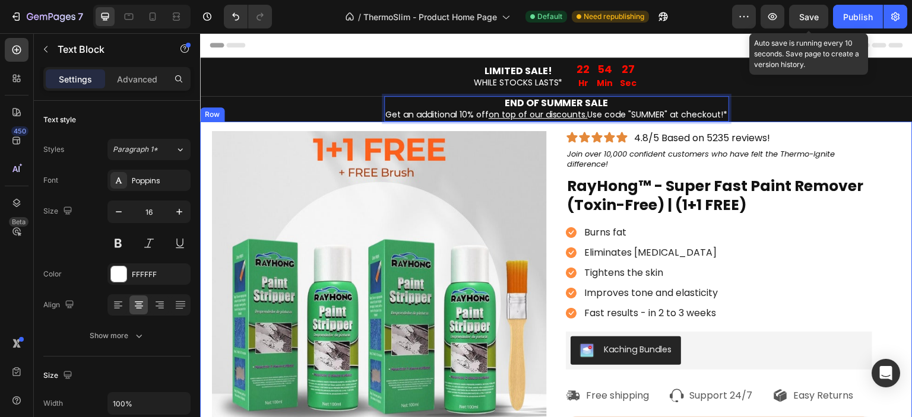
click at [781, 129] on div "Product Images Icon Icon Icon Icon Icon Icon List 4.8/5 Based on 5235 reviews! …" at bounding box center [556, 374] width 713 height 504
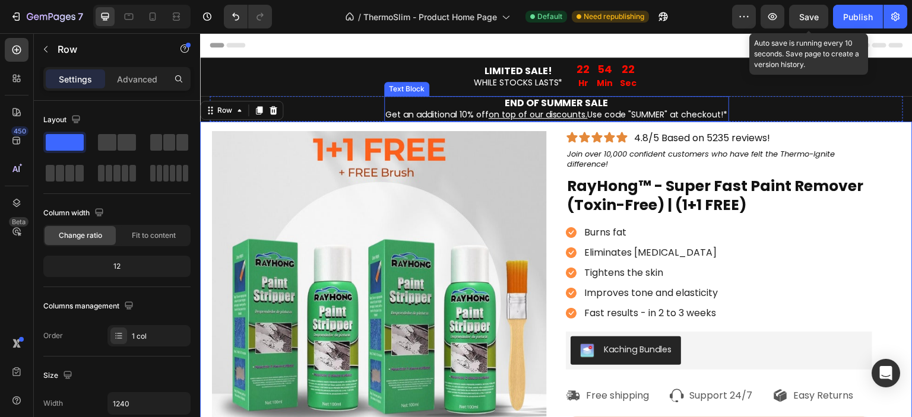
click at [455, 116] on span "Get an additional 10% off on top of our discounts. Use code "SUMMER" at checkou…" at bounding box center [556, 115] width 343 height 12
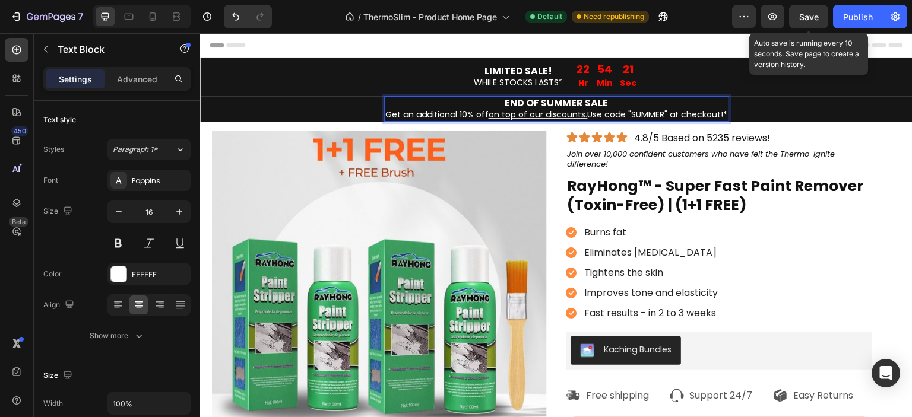
click at [457, 114] on span "Get an additional 10% off on top of our discounts. Use code "SUMMER" at checkou…" at bounding box center [556, 115] width 343 height 12
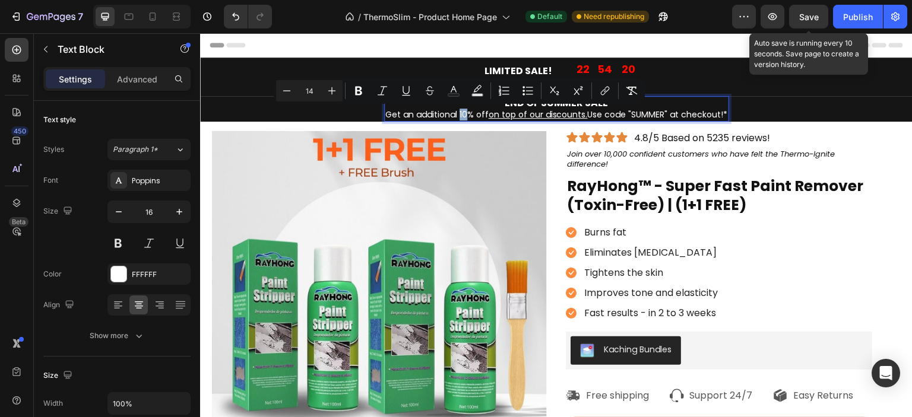
click at [457, 115] on span "Get an additional 10% off on top of our discounts. Use code "SUMMER" at checkou…" at bounding box center [556, 115] width 343 height 12
drag, startPoint x: 456, startPoint y: 115, endPoint x: 482, endPoint y: 115, distance: 25.5
click at [482, 115] on span "Get an additional 10% off on top of our discounts. Use code "SUMMER" at checkou…" at bounding box center [556, 115] width 343 height 12
click at [346, 91] on icon "Editor contextual toolbar" at bounding box center [342, 91] width 12 height 12
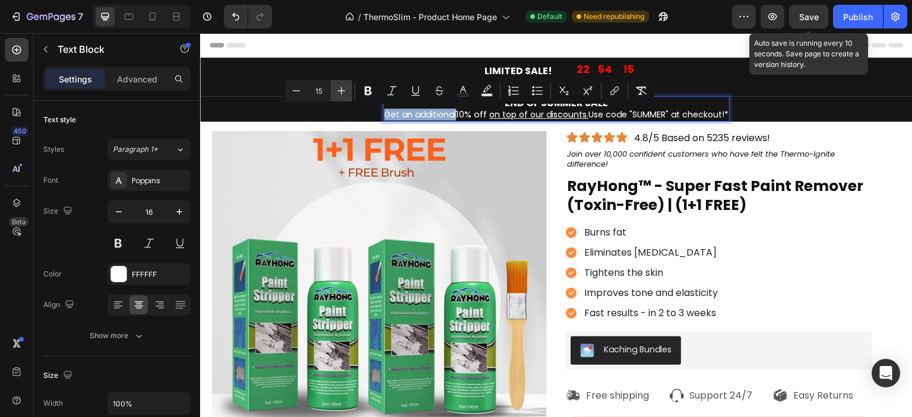
type input "16"
click at [366, 91] on icon "Editor contextual toolbar" at bounding box center [368, 91] width 7 height 9
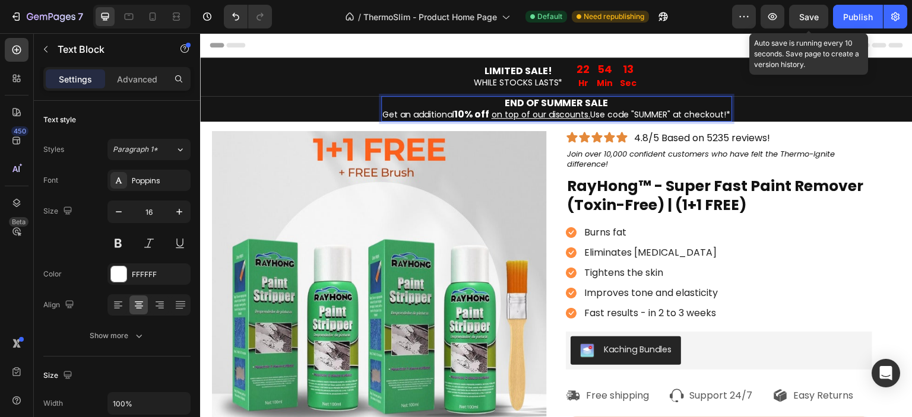
click at [483, 111] on strong "10% off" at bounding box center [471, 114] width 35 height 14
click at [479, 115] on strong "10% off" at bounding box center [471, 114] width 35 height 14
click at [464, 113] on strong "10% off" at bounding box center [471, 114] width 35 height 14
drag, startPoint x: 454, startPoint y: 113, endPoint x: 485, endPoint y: 115, distance: 30.3
click at [485, 115] on strong "10% off" at bounding box center [471, 114] width 35 height 14
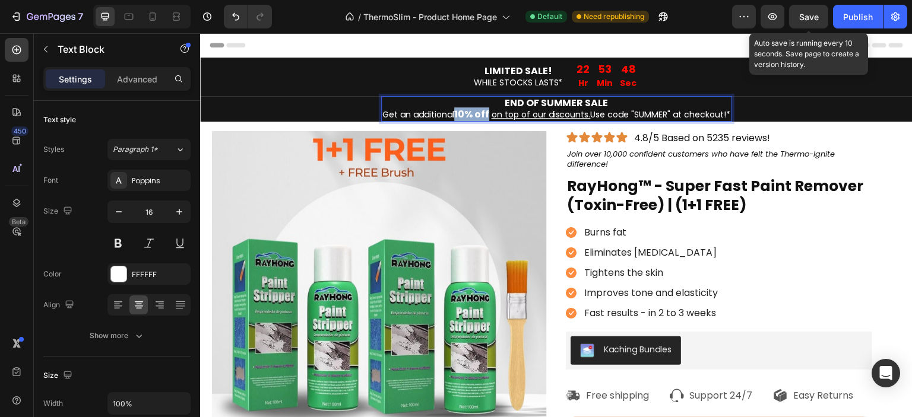
click at [480, 115] on strong "10% off" at bounding box center [471, 114] width 35 height 14
drag, startPoint x: 452, startPoint y: 112, endPoint x: 488, endPoint y: 118, distance: 36.1
click at [488, 118] on p "END OF SUMMER SALE Get an additional 10% off on top of our discounts. Use code …" at bounding box center [556, 108] width 349 height 23
drag, startPoint x: 502, startPoint y: 114, endPoint x: 557, endPoint y: 113, distance: 54.6
click at [504, 113] on u "on top of our discounts." at bounding box center [541, 115] width 99 height 12
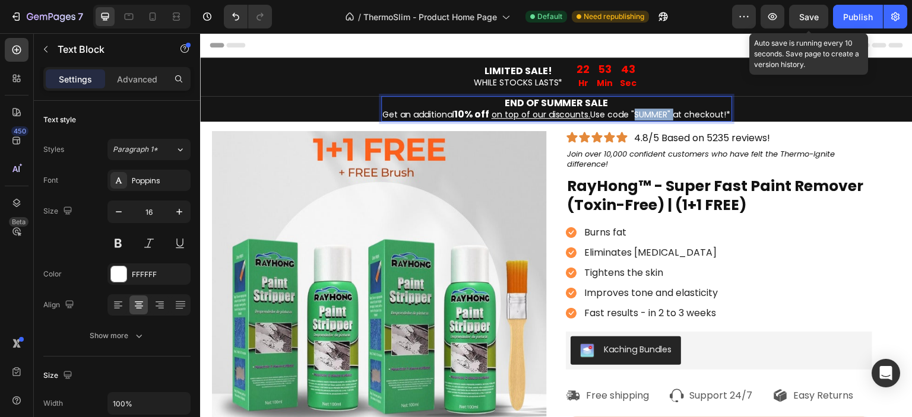
drag, startPoint x: 628, startPoint y: 111, endPoint x: 668, endPoint y: 116, distance: 40.7
click at [668, 116] on span "on top of our discounts. Use code "SUMMER" at checkout!*" at bounding box center [610, 115] width 242 height 12
click at [664, 116] on span "on top of our discounts. Use code "SUMMER" at checkout!*" at bounding box center [610, 115] width 242 height 12
click at [663, 116] on span "on top of our discounts. Use code "SUMMER" at checkout!*" at bounding box center [610, 115] width 242 height 12
click at [660, 113] on span "on top of our discounts. Use code "SUMMER" at checkout!*" at bounding box center [610, 115] width 242 height 12
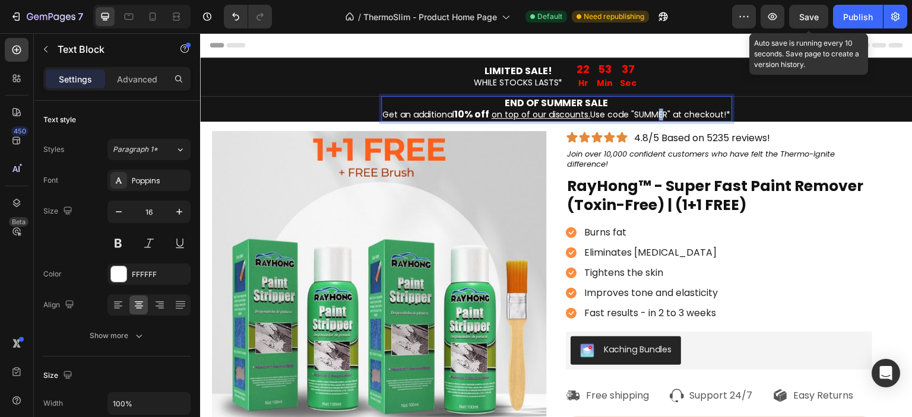
drag, startPoint x: 657, startPoint y: 113, endPoint x: 644, endPoint y: 115, distance: 13.8
click at [644, 115] on span "on top of our discounts. Use code "SUMMER" at checkout!*" at bounding box center [610, 115] width 242 height 12
click at [680, 141] on p "4.8/5 Based on 5235 reviews!" at bounding box center [702, 138] width 136 height 12
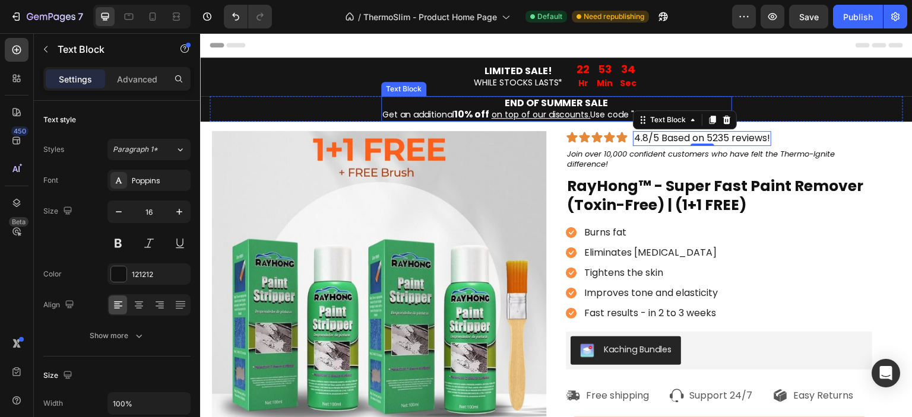
click at [616, 112] on span "on top of our discounts. Use code "SUMMER" at checkout!*" at bounding box center [610, 115] width 242 height 12
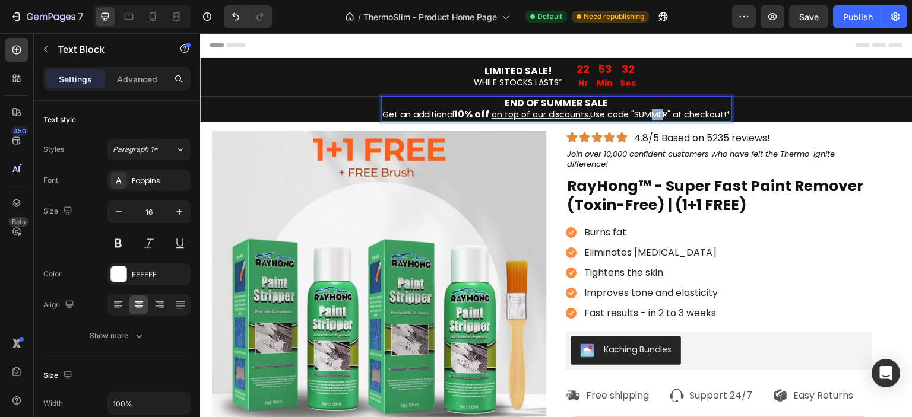
drag, startPoint x: 643, startPoint y: 113, endPoint x: 653, endPoint y: 113, distance: 9.5
click at [653, 113] on span "on top of our discounts. Use code "SUMMER" at checkout!*" at bounding box center [610, 115] width 242 height 12
drag, startPoint x: 630, startPoint y: 112, endPoint x: 643, endPoint y: 112, distance: 13.1
click at [643, 112] on span "on top of our discounts. Use code "SUMMER" at checkout!*" at bounding box center [610, 115] width 242 height 12
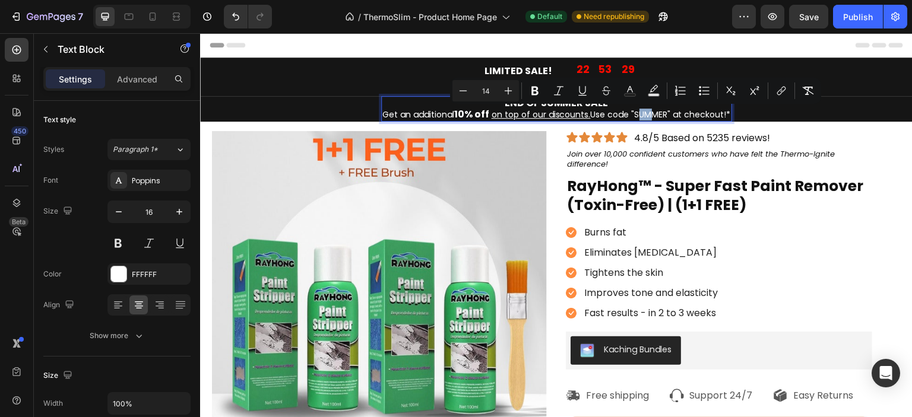
click at [458, 116] on strong "10% off" at bounding box center [471, 114] width 35 height 14
type input "16"
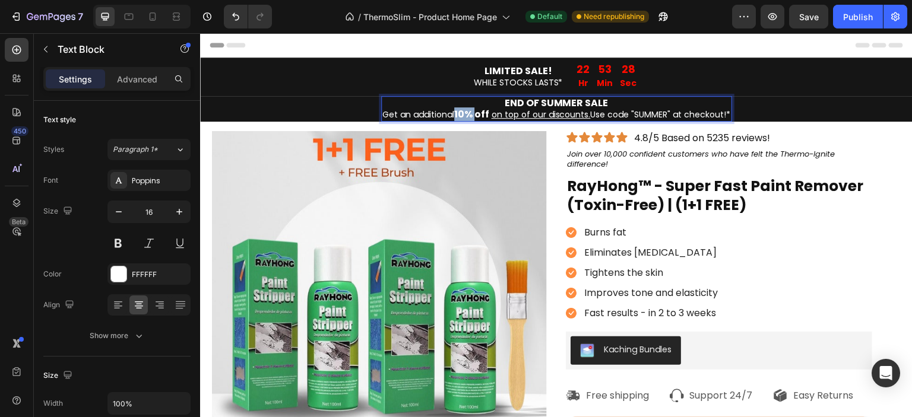
drag, startPoint x: 452, startPoint y: 114, endPoint x: 474, endPoint y: 113, distance: 22.6
click at [474, 114] on strong "10% off" at bounding box center [471, 114] width 35 height 14
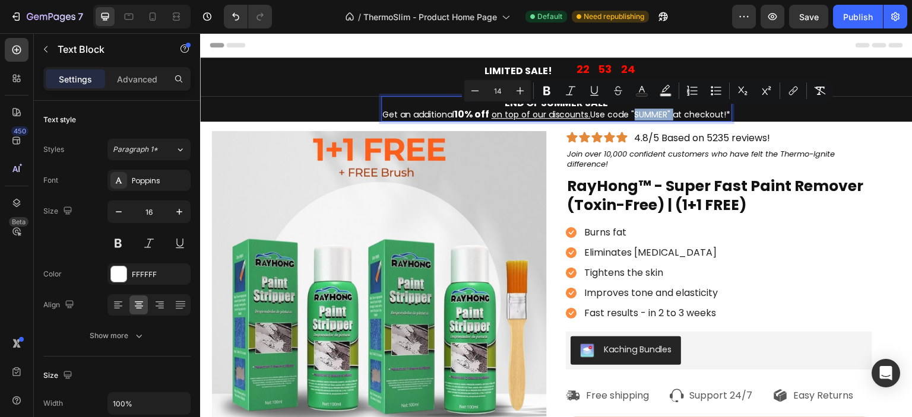
drag, startPoint x: 627, startPoint y: 112, endPoint x: 667, endPoint y: 116, distance: 39.9
click at [667, 116] on span "on top of our discounts. Use code "SUMMER" at checkout!*" at bounding box center [610, 115] width 242 height 12
click at [526, 90] on button "Plus" at bounding box center [519, 90] width 21 height 21
type input "16"
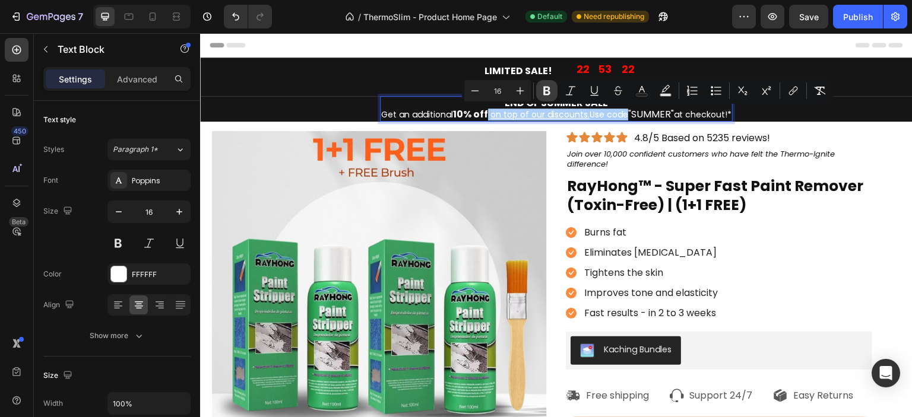
click at [555, 89] on button "Bold" at bounding box center [546, 90] width 21 height 21
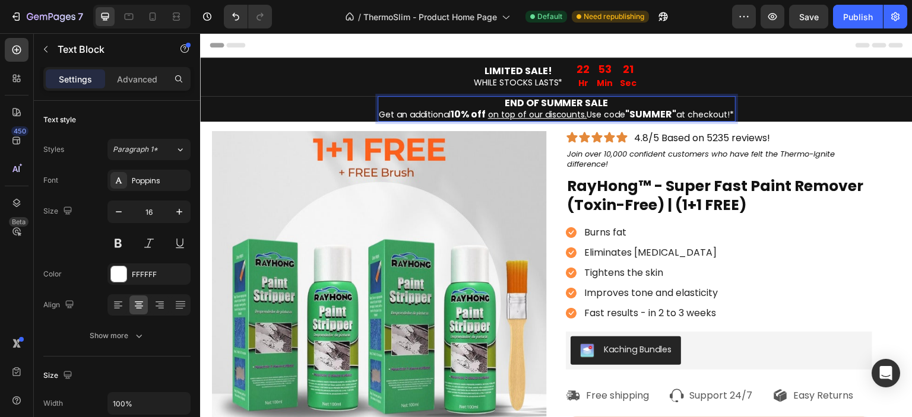
click at [602, 116] on span "on top of our discounts. Use code" at bounding box center [556, 115] width 140 height 12
click at [621, 100] on p "END OF SUMMER SALE Get an additional 10% off on top of our discounts. Use code …" at bounding box center [557, 108] width 356 height 23
click at [624, 104] on p "END OF SUMMER SALE Get an additional 10% off on top of our discounts. Use code …" at bounding box center [557, 108] width 356 height 23
click at [624, 104] on p "END OF SUMMER SALE | Get an additional 10% off on top of our discounts. Use cod…" at bounding box center [557, 108] width 356 height 23
click at [606, 98] on p "END OF SUMMER SALE | Get an additional 10% off on top of our discounts. Use cod…" at bounding box center [557, 108] width 356 height 23
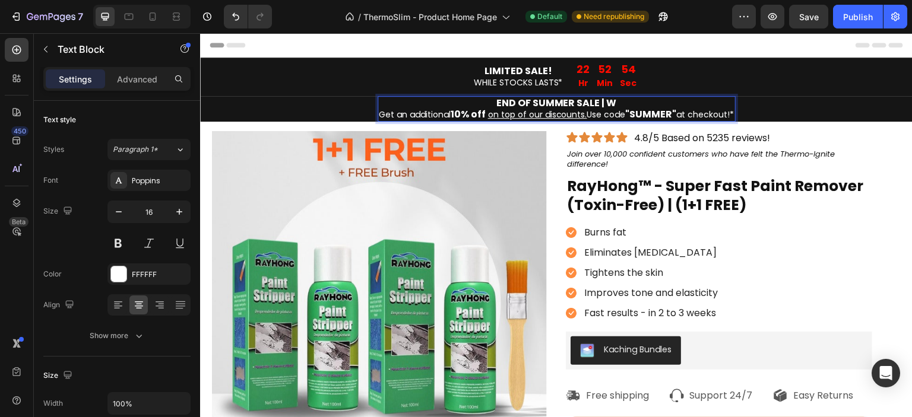
click at [609, 99] on strong "END OF SUMMER SALE | W" at bounding box center [556, 103] width 121 height 14
click at [620, 100] on p "END OF SUMMER SALE | Wh Get an additional 10% off on top of our discounts. Use …" at bounding box center [557, 108] width 356 height 23
click at [616, 99] on p "END OF SUMMER SALE | Wh Get an additional 10% off on top of our discounts. Use …" at bounding box center [557, 108] width 356 height 23
drag, startPoint x: 617, startPoint y: 102, endPoint x: 490, endPoint y: 106, distance: 127.2
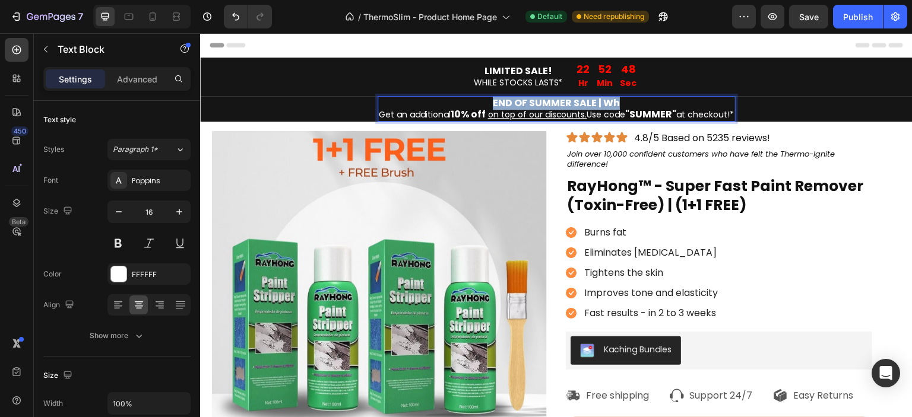
click at [490, 106] on p "END OF SUMMER SALE | Wh Get an additional 10% off on top of our discounts. Use …" at bounding box center [557, 108] width 356 height 23
click at [556, 97] on strong "DNE" at bounding box center [557, 103] width 20 height 14
click at [559, 100] on strong "DNE" at bounding box center [557, 103] width 20 height 14
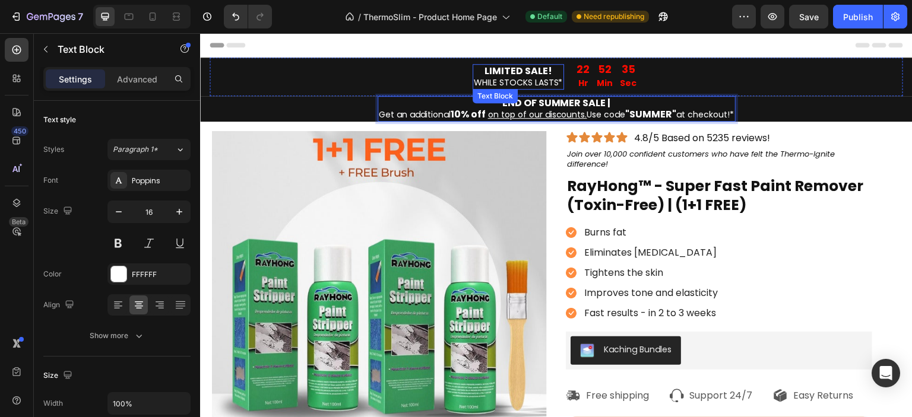
click at [513, 80] on span "WHILE STOCKS LASTS*" at bounding box center [518, 83] width 89 height 12
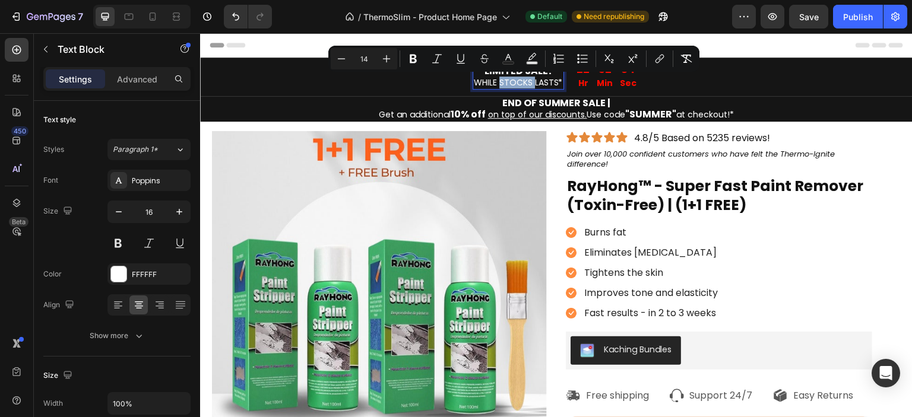
click at [513, 80] on span "WHILE STOCKS LASTS*" at bounding box center [518, 83] width 89 height 12
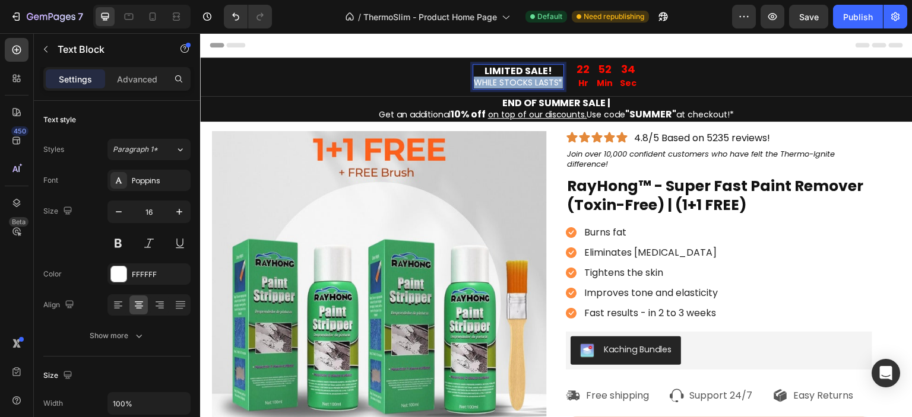
click at [513, 80] on span "WHILE STOCKS LASTS*" at bounding box center [518, 83] width 89 height 12
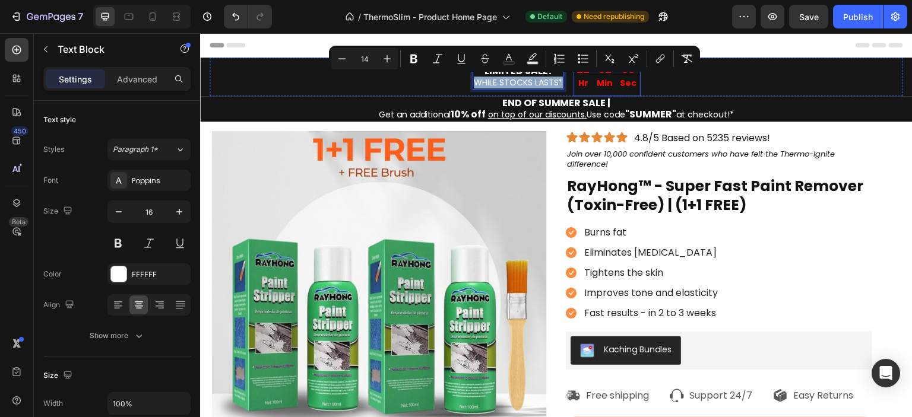
copy span "WHILE STOCKS LASTS*"
click at [609, 99] on p "END OF SUMMER SALE | Get an additional 10% off on top of our discounts. Use cod…" at bounding box center [557, 108] width 356 height 23
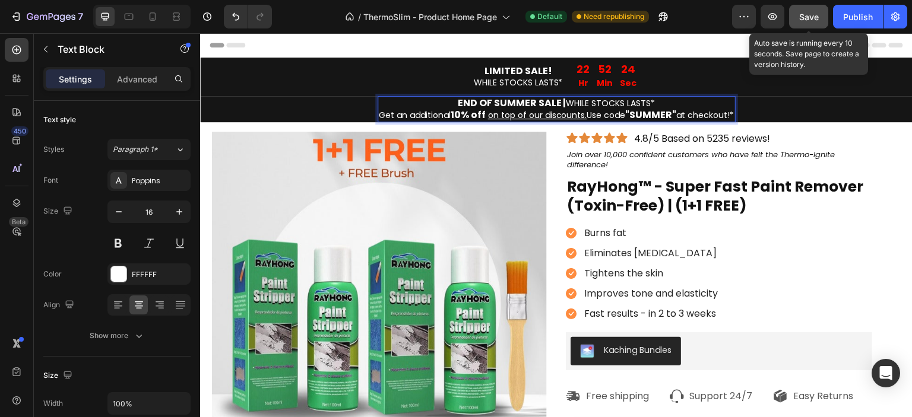
click at [790, 16] on button "Save" at bounding box center [808, 17] width 39 height 24
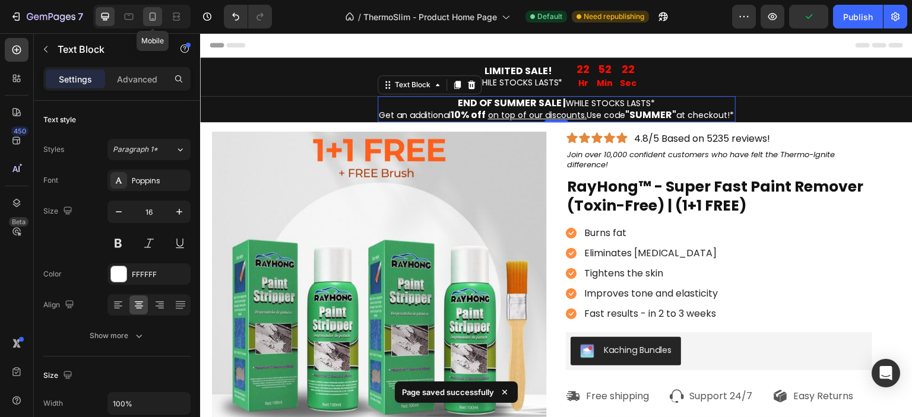
click at [147, 15] on icon at bounding box center [153, 17] width 12 height 12
type input "14"
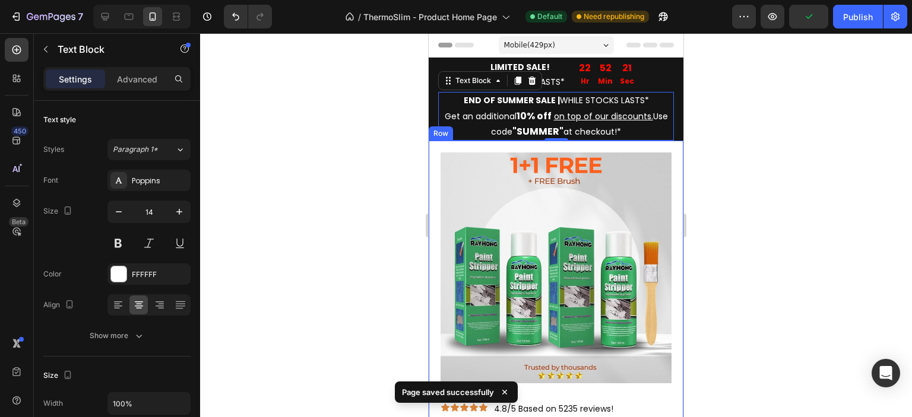
scroll to position [17, 0]
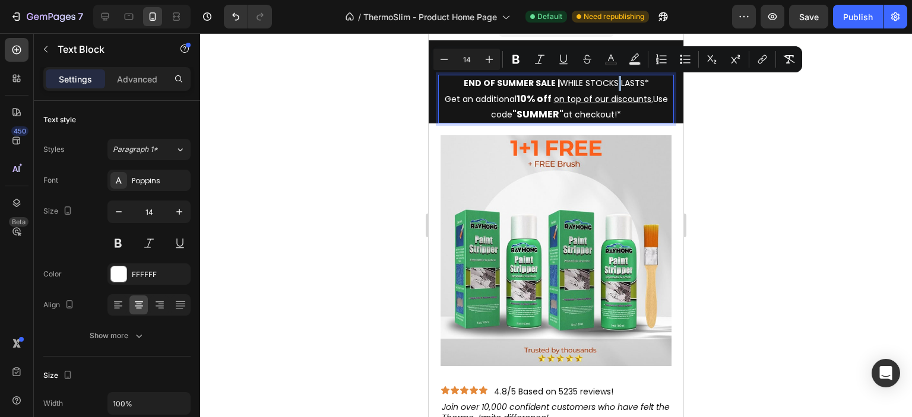
click at [610, 83] on span "WHILE STOCKS LASTS*" at bounding box center [604, 83] width 89 height 12
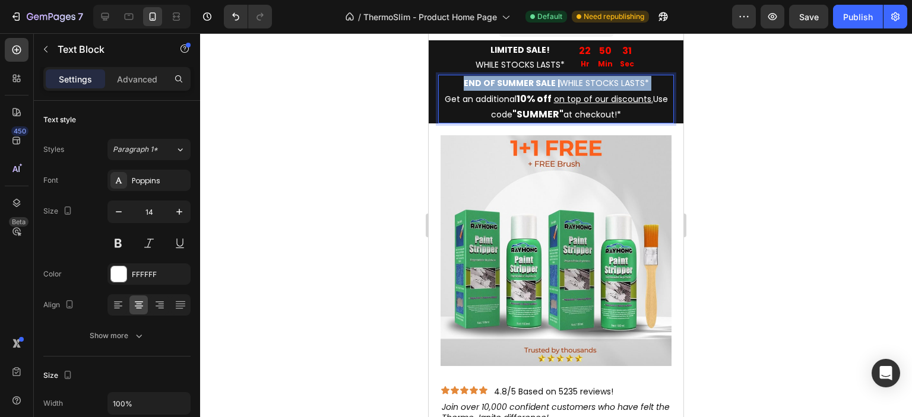
click at [610, 83] on span "WHILE STOCKS LASTS*" at bounding box center [604, 83] width 89 height 12
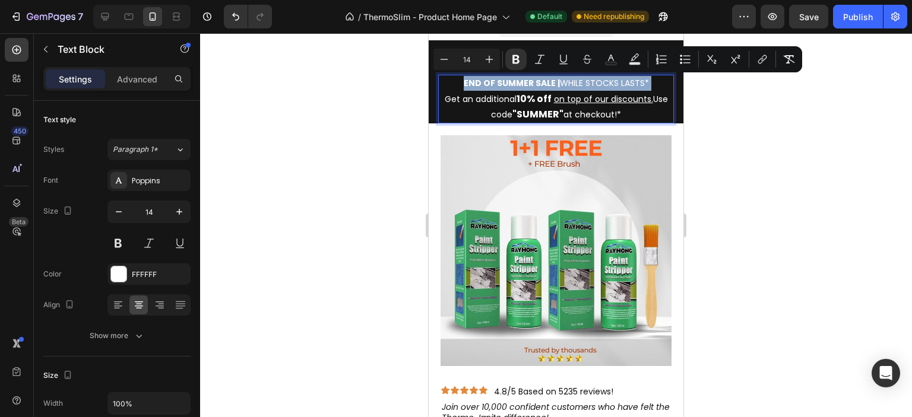
click at [600, 81] on span "WHILE STOCKS LASTS*" at bounding box center [604, 83] width 89 height 12
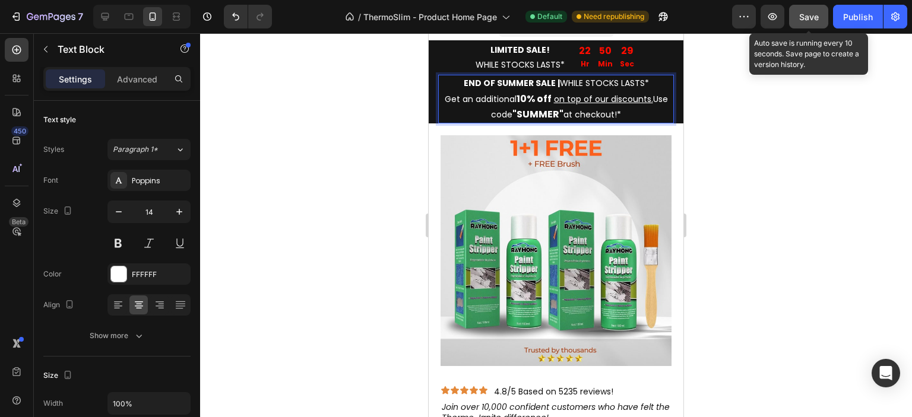
click at [805, 13] on span "Save" at bounding box center [809, 17] width 20 height 10
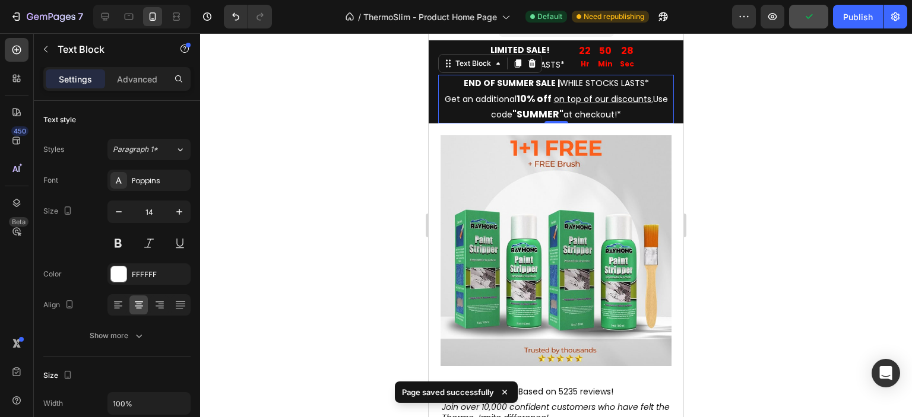
click at [845, 143] on div at bounding box center [556, 225] width 712 height 384
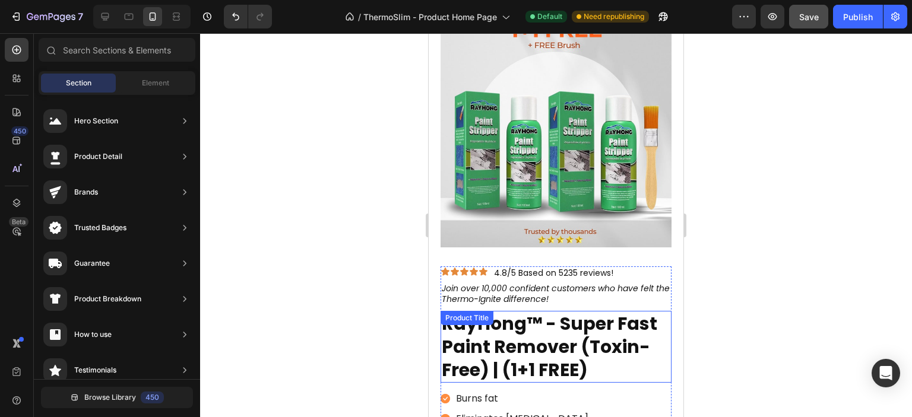
scroll to position [0, 0]
